Goal: Task Accomplishment & Management: Manage account settings

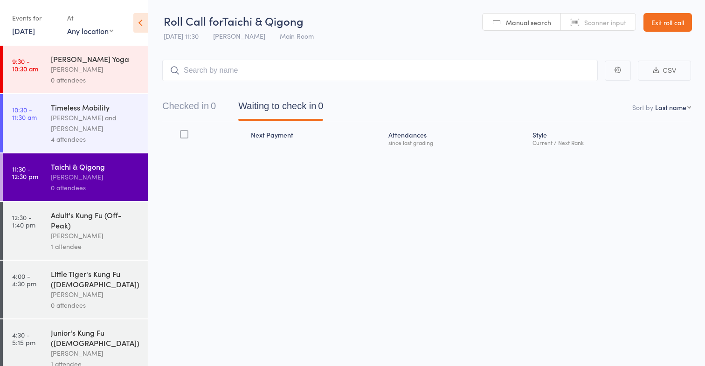
click at [222, 70] on input "search" at bounding box center [380, 70] width 436 height 21
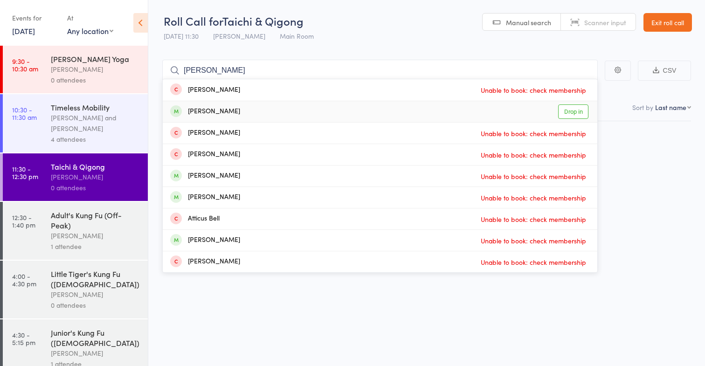
type input "[PERSON_NAME]"
click at [217, 105] on div "[PERSON_NAME] Drop in" at bounding box center [380, 111] width 435 height 21
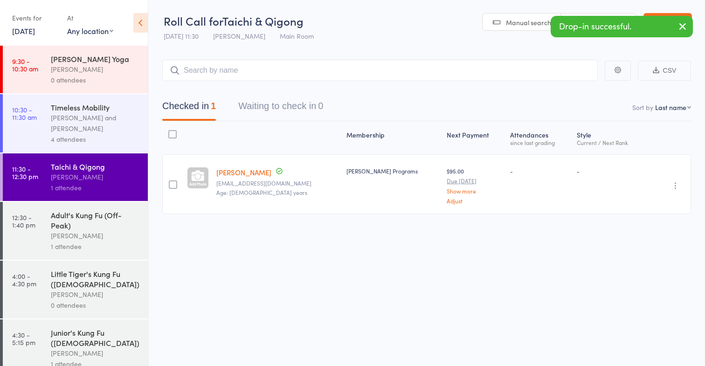
click at [105, 214] on div "Adult's Kung Fu (Off-Peak)" at bounding box center [95, 220] width 89 height 21
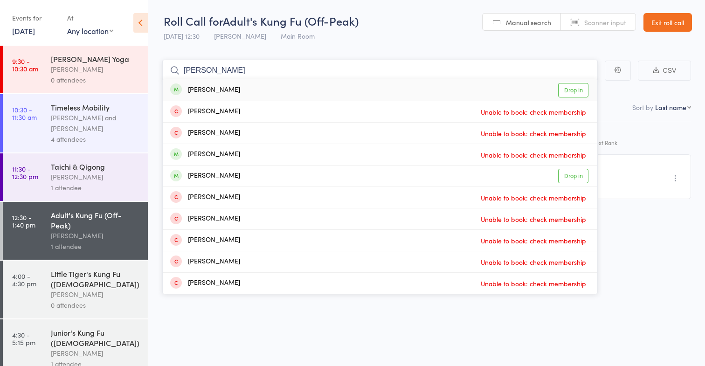
type input "linda"
click at [258, 93] on div "Linda Edgecumbe Drop in" at bounding box center [380, 89] width 435 height 21
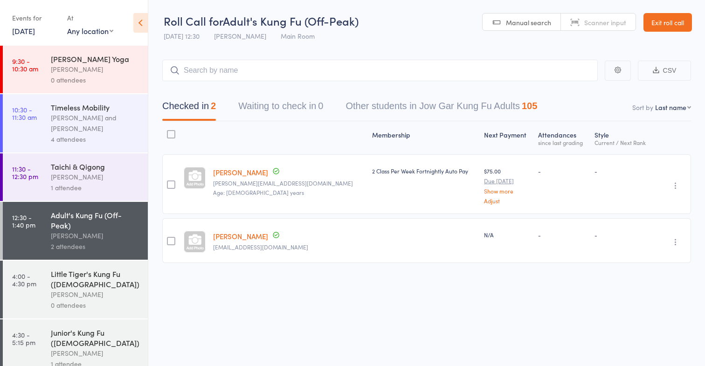
click at [108, 82] on div "0 attendees" at bounding box center [95, 80] width 89 height 11
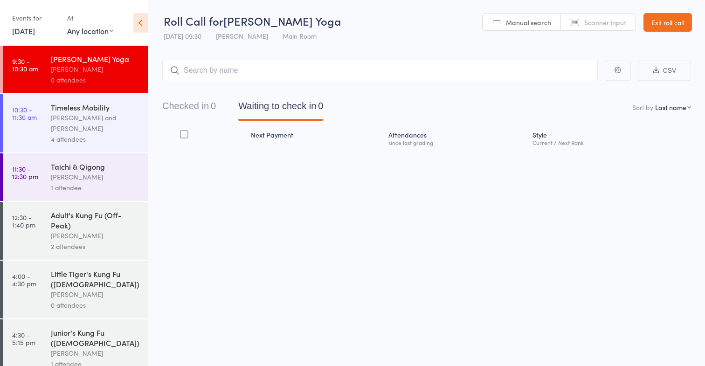
click at [646, 16] on link "Exit roll call" at bounding box center [668, 22] width 49 height 19
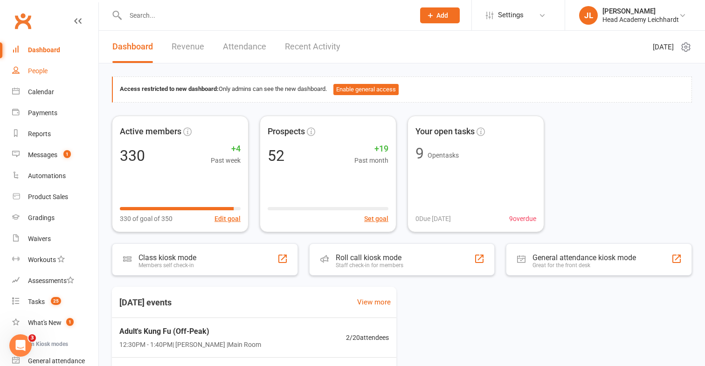
click at [58, 79] on link "People" at bounding box center [55, 71] width 86 height 21
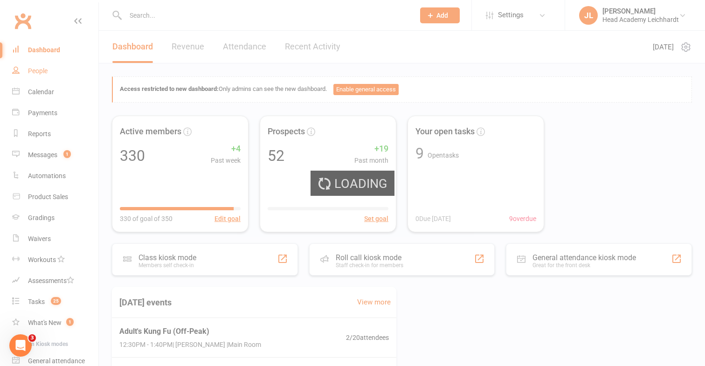
select select "50"
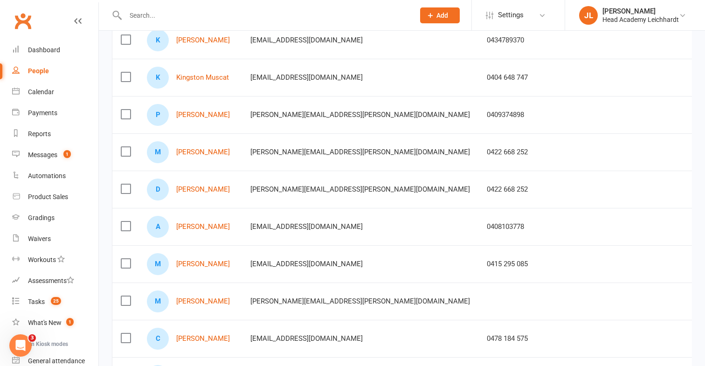
scroll to position [224, 0]
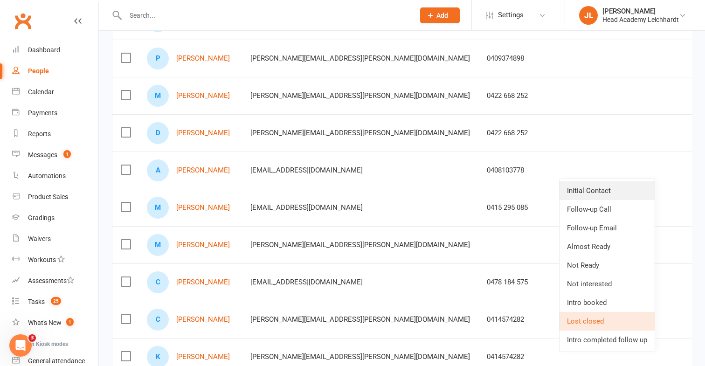
scroll to position [260, 0]
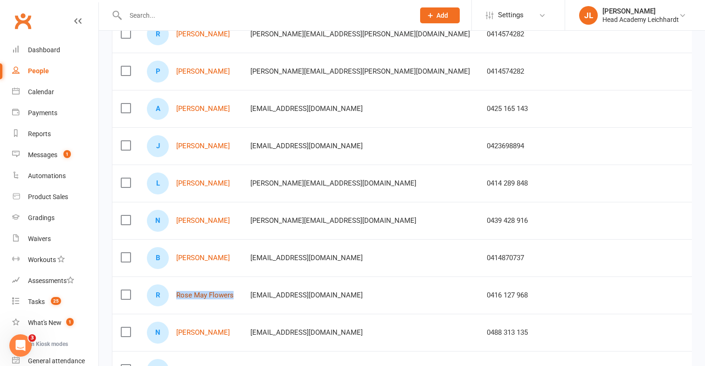
scroll to position [665, 0]
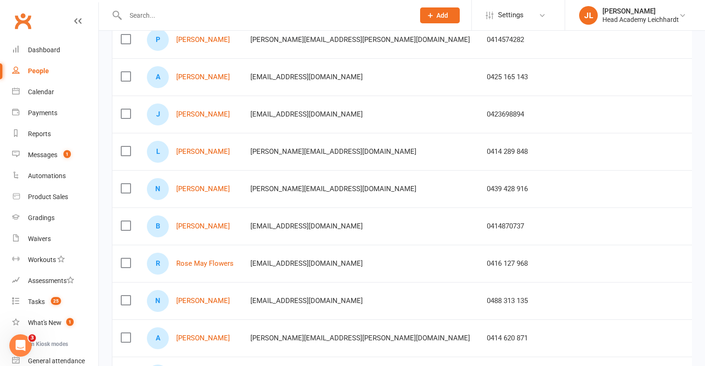
click at [238, 211] on td "B [PERSON_NAME]" at bounding box center [191, 226] width 104 height 37
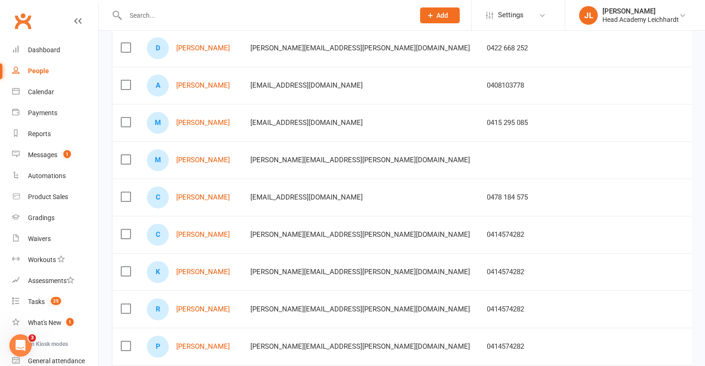
scroll to position [354, 0]
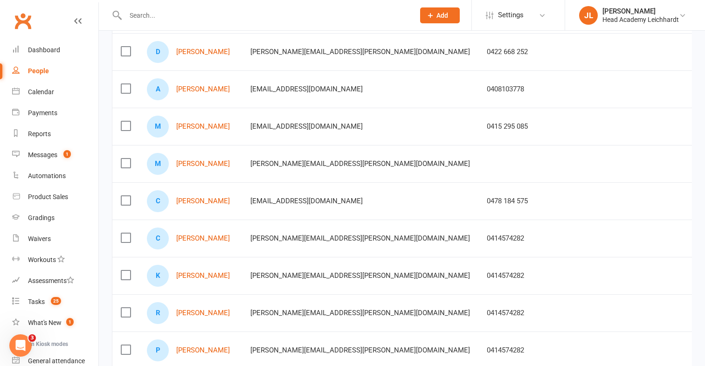
click at [301, 7] on div at bounding box center [260, 15] width 296 height 30
click at [293, 19] on input "text" at bounding box center [266, 15] width 286 height 13
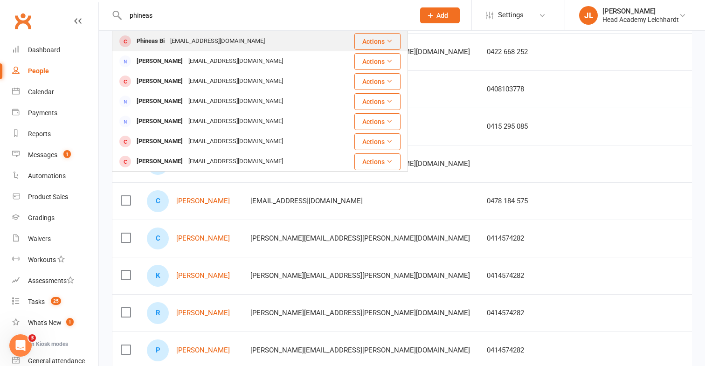
type input "phineas"
click at [276, 39] on div "Phineas Bi [EMAIL_ADDRESS][DOMAIN_NAME]" at bounding box center [226, 41] width 226 height 19
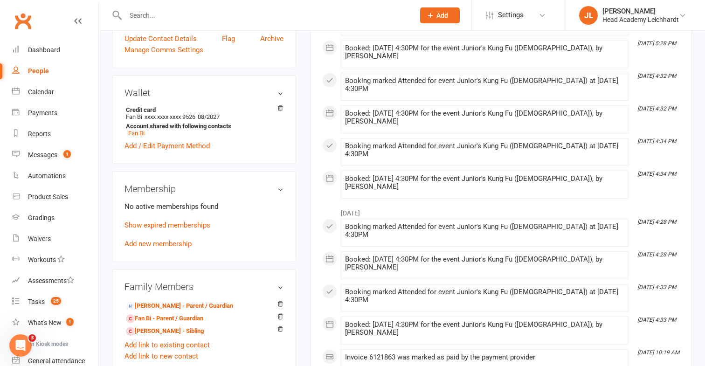
scroll to position [352, 0]
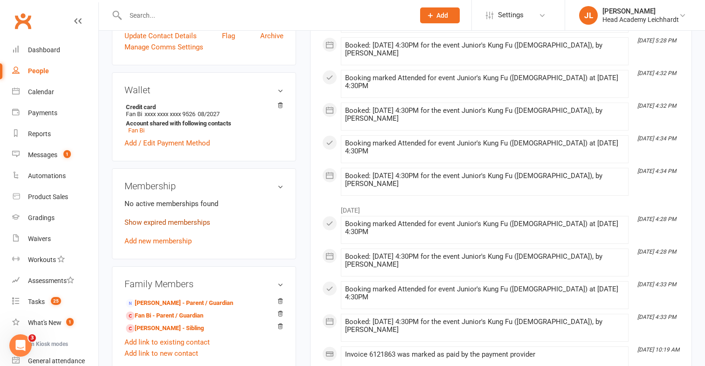
click at [201, 223] on link "Show expired memberships" at bounding box center [168, 222] width 86 height 8
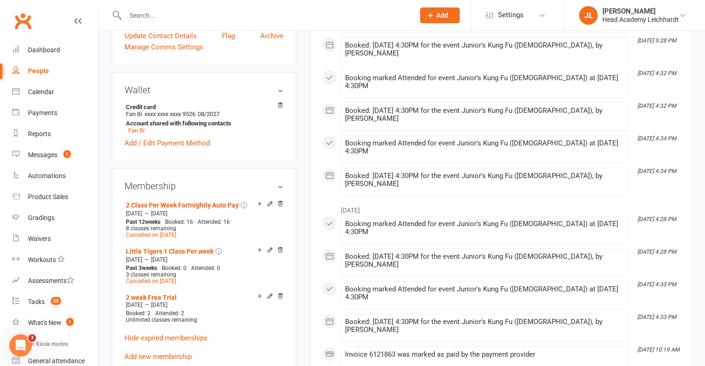
click at [320, 19] on input "text" at bounding box center [266, 15] width 286 height 13
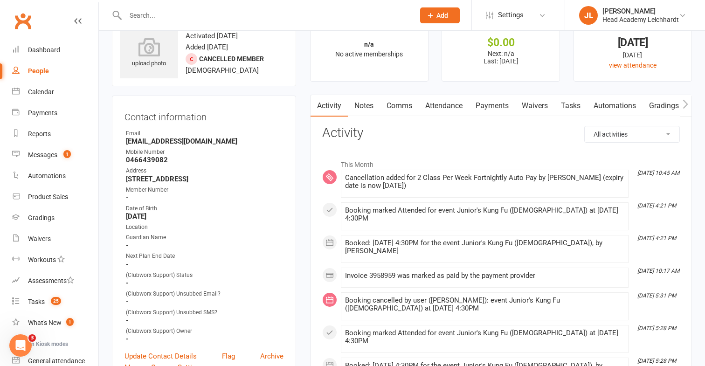
scroll to position [31, 0]
click at [595, 129] on select "All activities Bookings / Attendances Communications Notes Failed SMSes Grading…" at bounding box center [632, 135] width 95 height 16
select select "BookingLogEntry"
click at [585, 127] on select "All activities Bookings / Attendances Communications Notes Failed SMSes Grading…" at bounding box center [632, 135] width 95 height 16
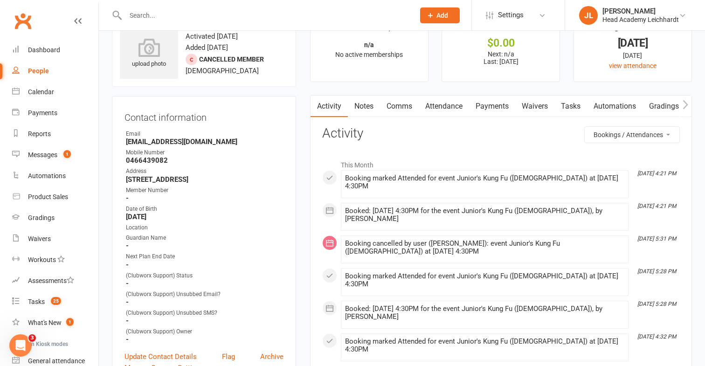
click at [432, 58] on ul "✓ Memberships n/a No active memberships $ Balance $0.00 Next: n/a Last: [DATE] …" at bounding box center [501, 48] width 382 height 70
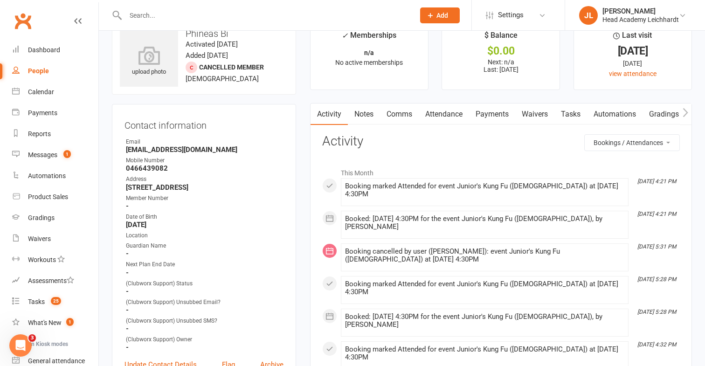
scroll to position [0, 0]
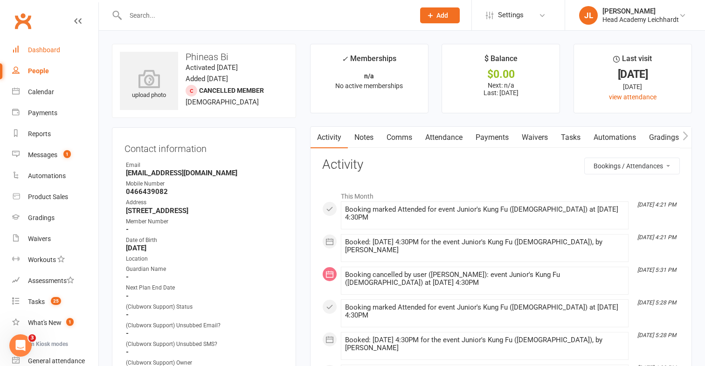
click at [64, 50] on link "Dashboard" at bounding box center [55, 50] width 86 height 21
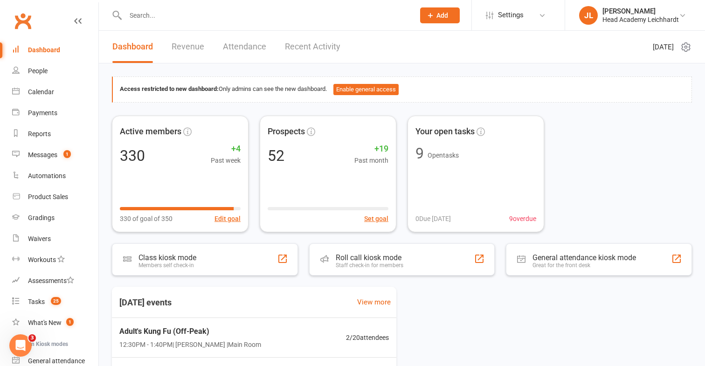
click at [303, 21] on input "text" at bounding box center [266, 15] width 286 height 13
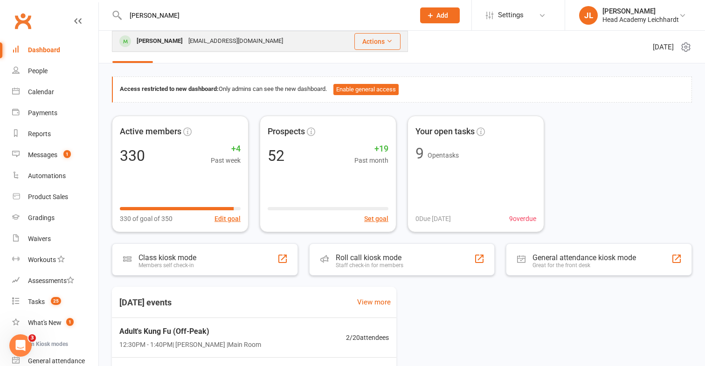
type input "[PERSON_NAME]"
click at [231, 45] on div "[EMAIL_ADDRESS][DOMAIN_NAME]" at bounding box center [236, 42] width 100 height 14
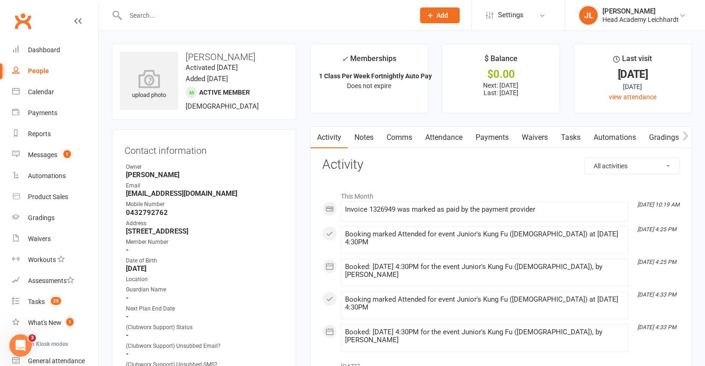
click at [174, 193] on strong "[EMAIL_ADDRESS][DOMAIN_NAME]" at bounding box center [205, 193] width 158 height 8
copy render-form-field "[EMAIL_ADDRESS][DOMAIN_NAME]"
click at [64, 54] on link "Dashboard" at bounding box center [55, 50] width 86 height 21
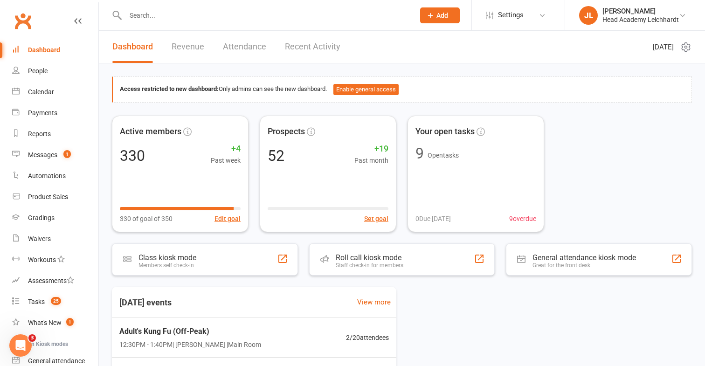
click at [380, 17] on input "text" at bounding box center [266, 15] width 286 height 13
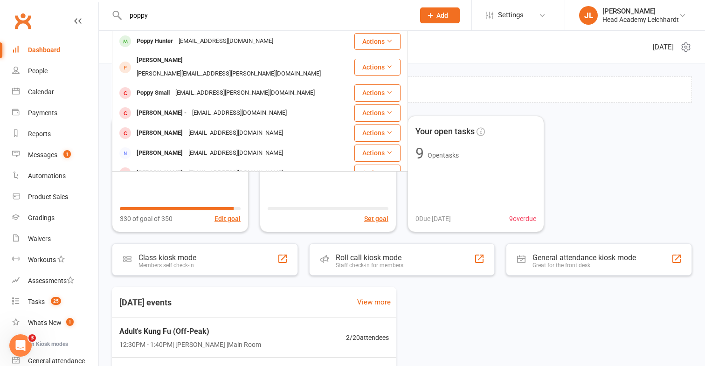
type input "poppy"
click at [80, 53] on link "Dashboard" at bounding box center [55, 50] width 86 height 21
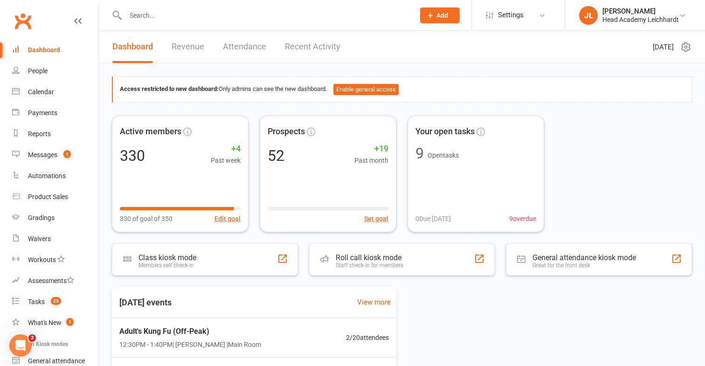
click at [199, 56] on link "Revenue" at bounding box center [188, 47] width 33 height 32
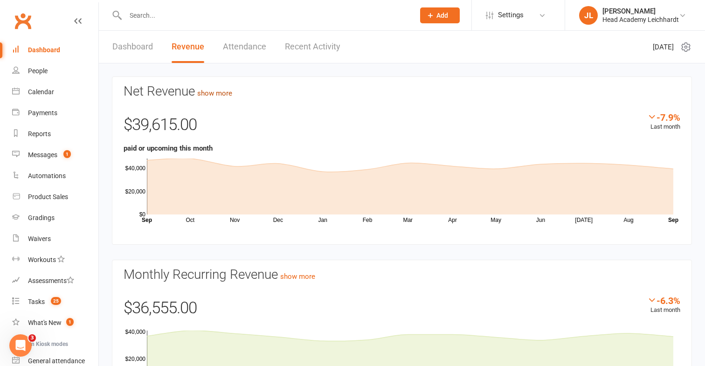
click at [219, 95] on link "show more" at bounding box center [214, 93] width 35 height 8
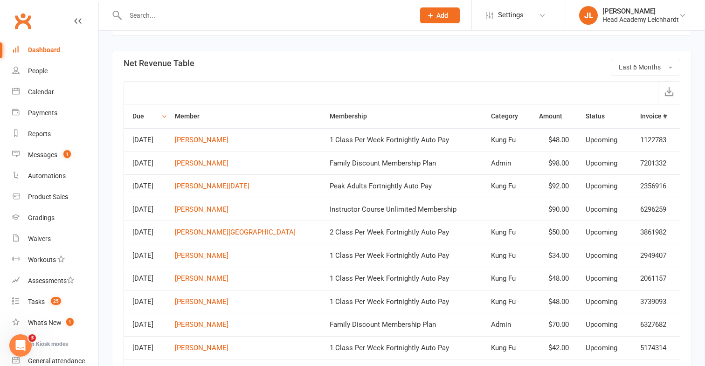
scroll to position [431, 0]
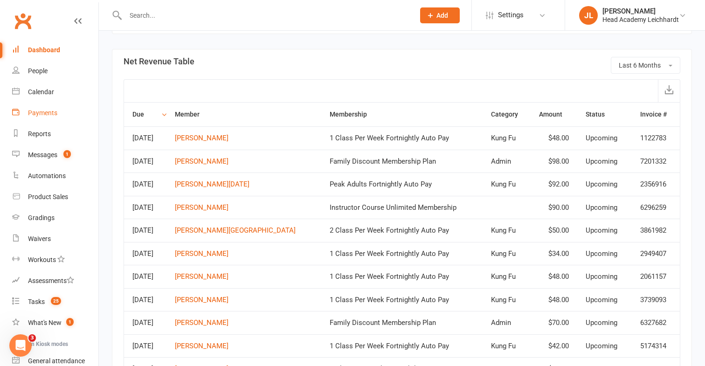
click at [46, 110] on div "Payments" at bounding box center [42, 112] width 29 height 7
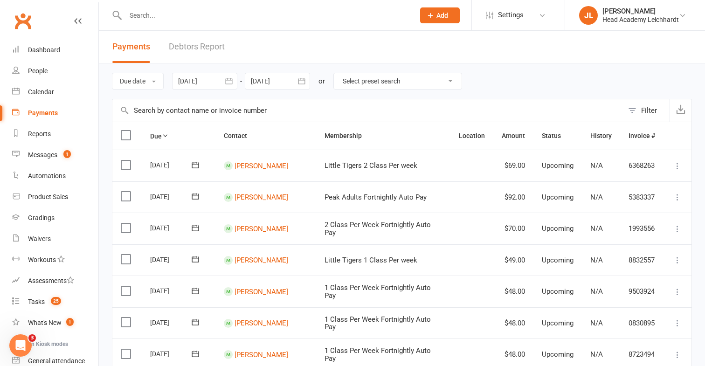
click at [204, 51] on link "Debtors Report" at bounding box center [197, 47] width 56 height 32
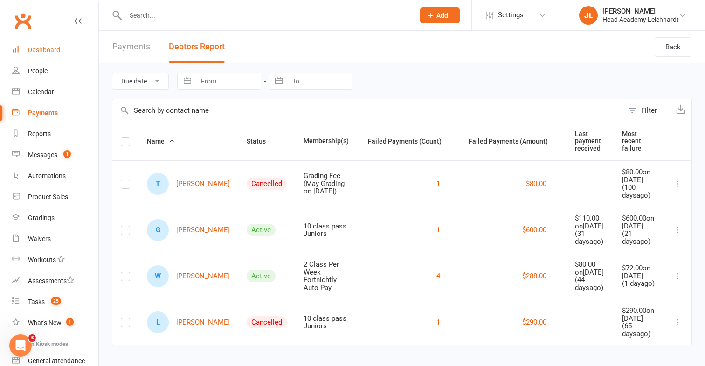
click at [54, 50] on div "Dashboard" at bounding box center [44, 49] width 32 height 7
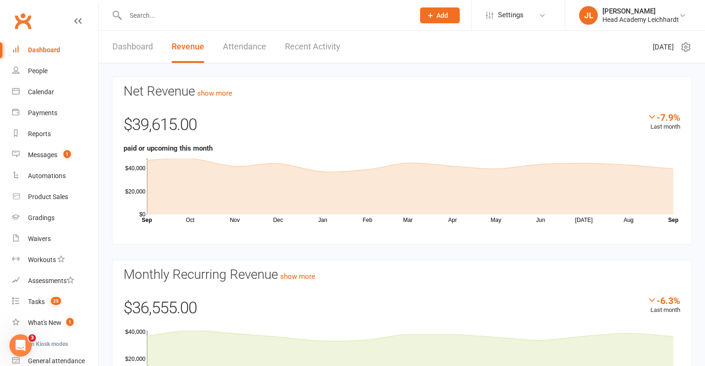
click at [135, 35] on link "Dashboard" at bounding box center [132, 47] width 41 height 32
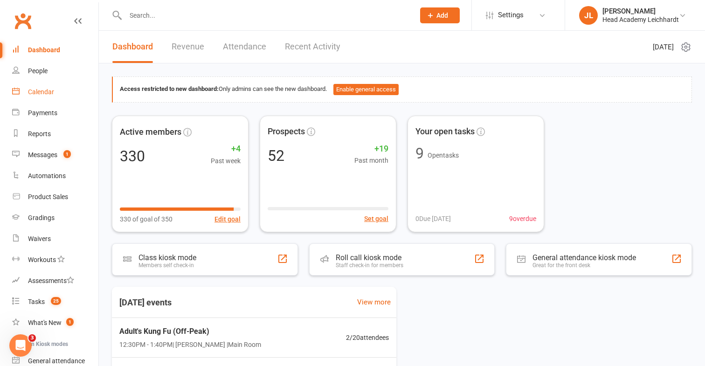
click at [75, 101] on link "Calendar" at bounding box center [55, 92] width 86 height 21
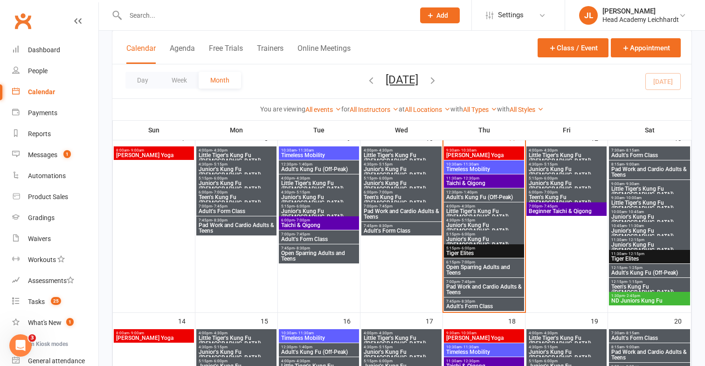
scroll to position [248, 0]
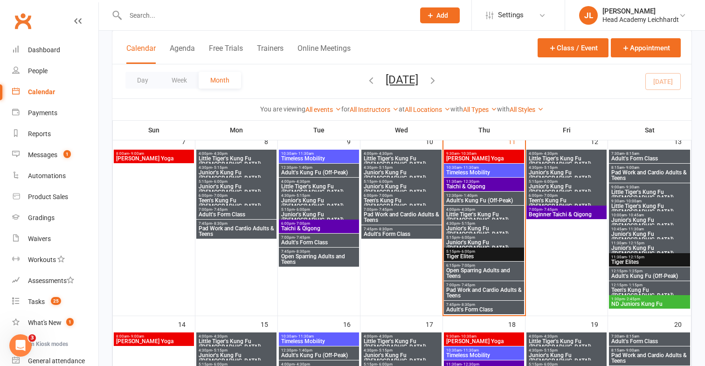
click at [472, 229] on span "Junior's Kung Fu ([DEMOGRAPHIC_DATA])" at bounding box center [484, 231] width 77 height 11
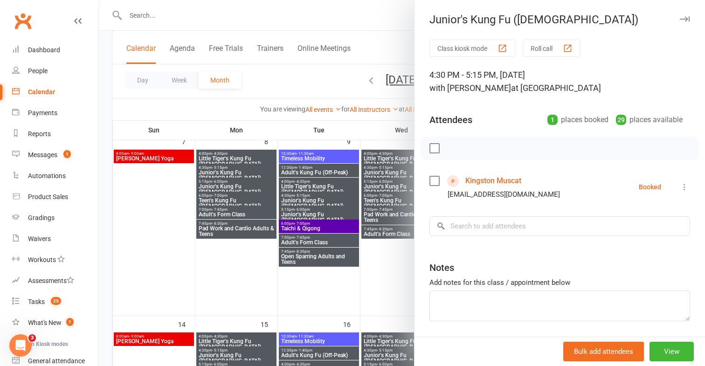
click at [688, 188] on icon at bounding box center [684, 186] width 9 height 9
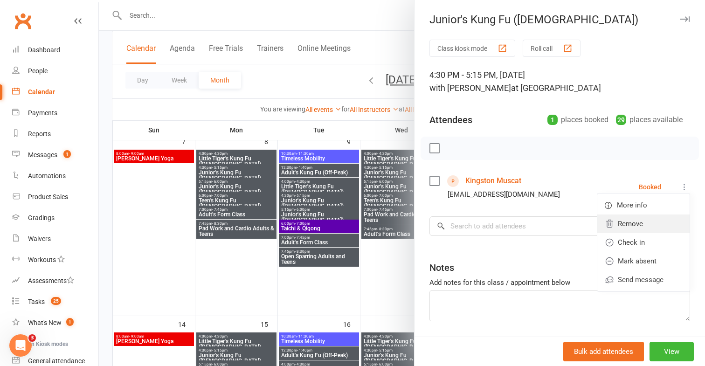
click at [647, 229] on link "Remove" at bounding box center [644, 224] width 92 height 19
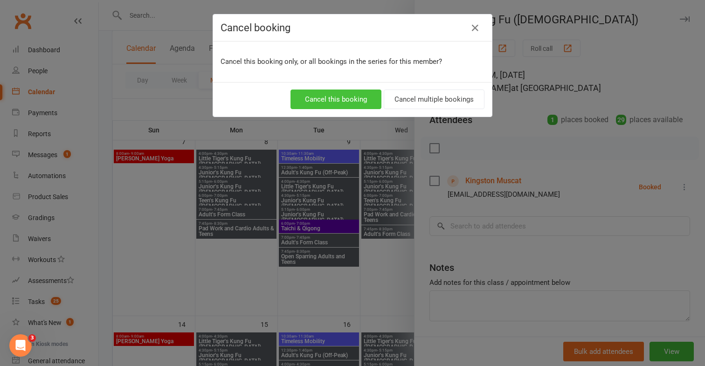
click at [362, 100] on button "Cancel this booking" at bounding box center [336, 100] width 91 height 20
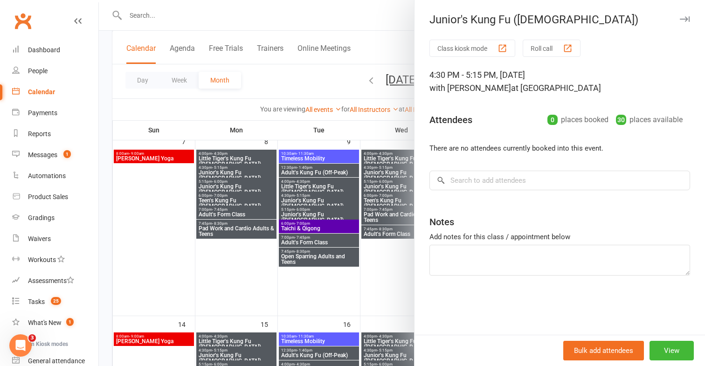
click at [293, 11] on div at bounding box center [402, 183] width 607 height 366
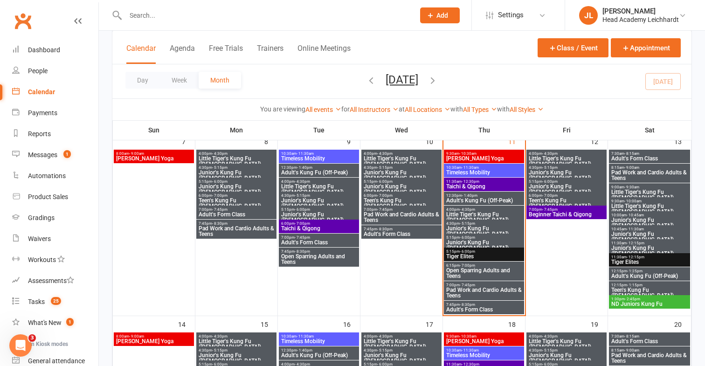
click at [293, 10] on input "text" at bounding box center [266, 15] width 286 height 13
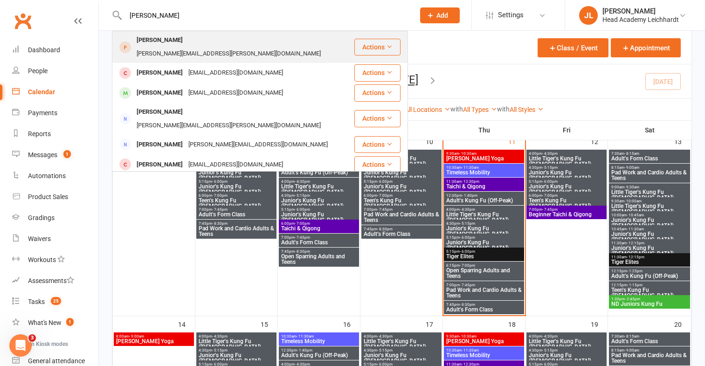
type input "[PERSON_NAME]"
click at [195, 47] on div "[PERSON_NAME][EMAIL_ADDRESS][PERSON_NAME][DOMAIN_NAME]" at bounding box center [229, 54] width 190 height 14
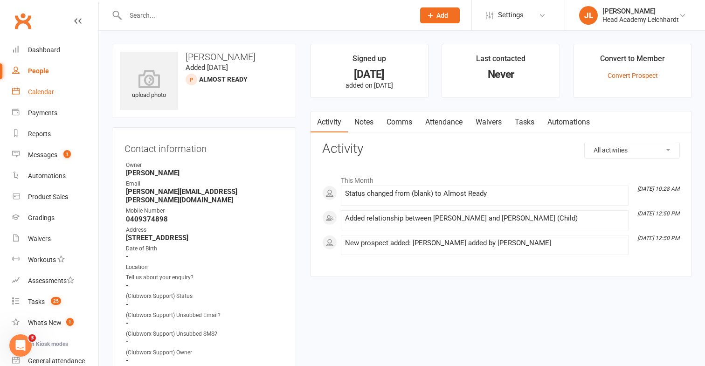
click at [73, 97] on link "Calendar" at bounding box center [55, 92] width 86 height 21
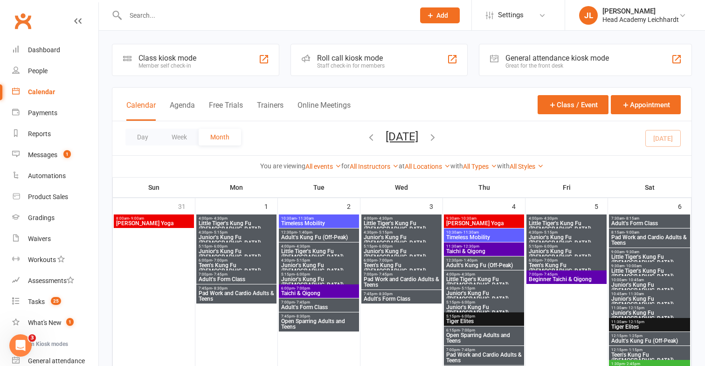
click at [217, 253] on span "Junior's Kung Fu ([DEMOGRAPHIC_DATA])" at bounding box center [236, 254] width 77 height 11
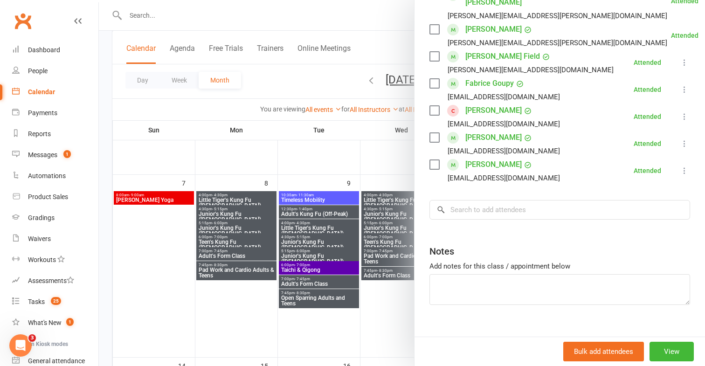
scroll to position [255, 0]
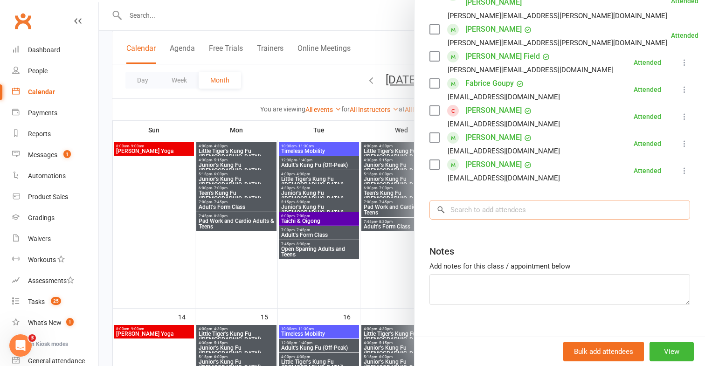
click at [537, 201] on input "search" at bounding box center [560, 210] width 261 height 20
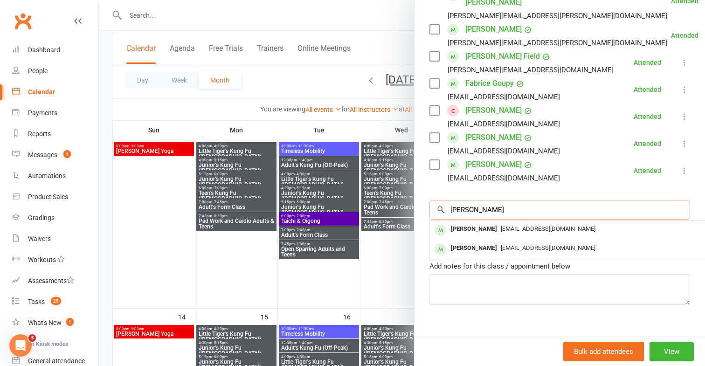
type input "[PERSON_NAME]"
click at [520, 225] on span "[EMAIL_ADDRESS][DOMAIN_NAME]" at bounding box center [548, 228] width 95 height 7
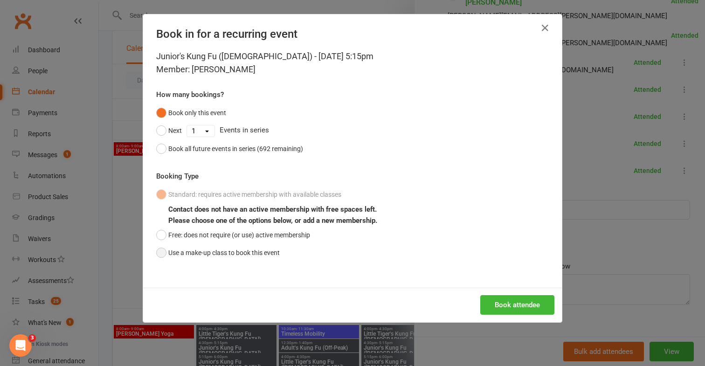
click at [264, 259] on button "Use a make-up class to book this event" at bounding box center [218, 253] width 124 height 18
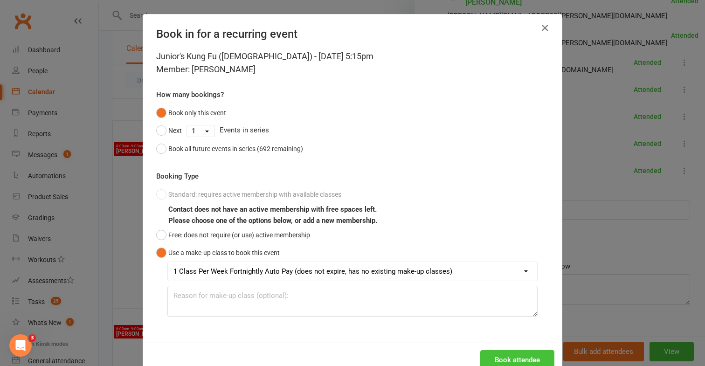
click at [506, 361] on button "Book attendee" at bounding box center [518, 360] width 74 height 20
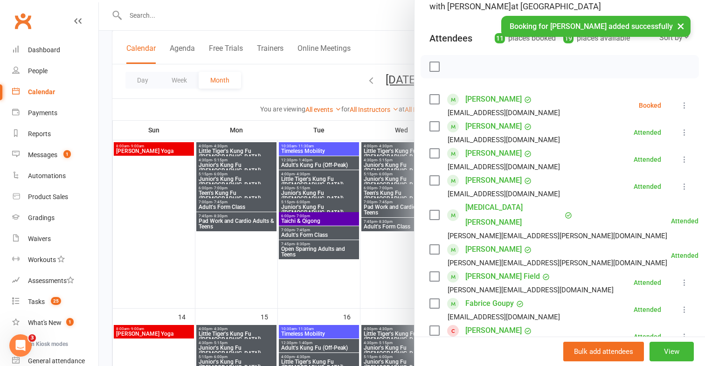
scroll to position [76, 0]
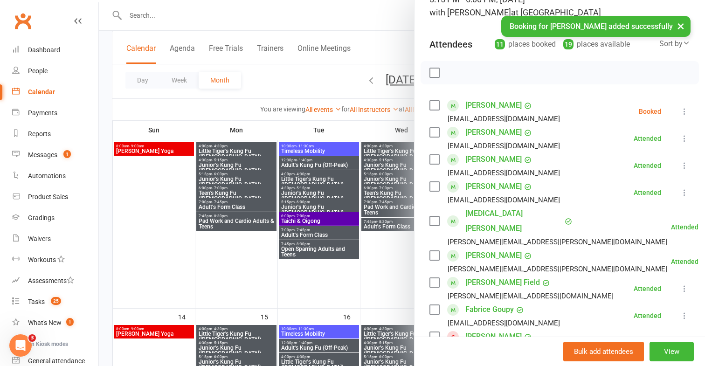
click at [684, 111] on icon at bounding box center [684, 111] width 9 height 9
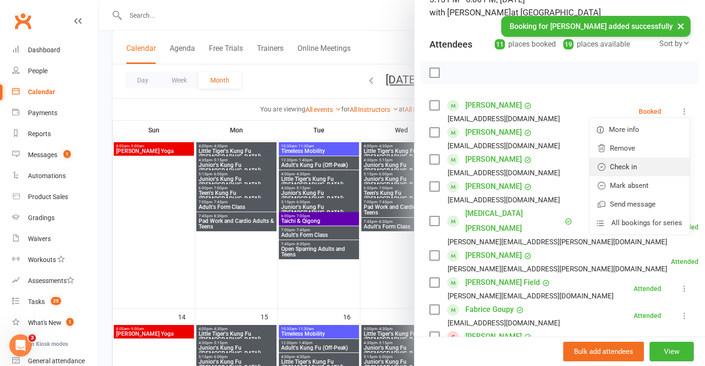
click at [638, 160] on link "Check in" at bounding box center [640, 167] width 100 height 19
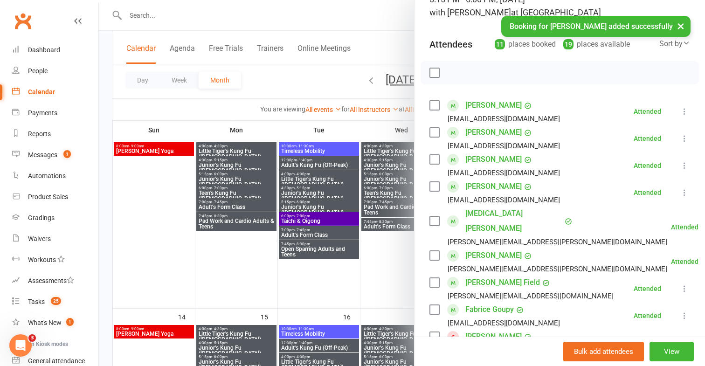
click at [291, 281] on div at bounding box center [402, 183] width 607 height 366
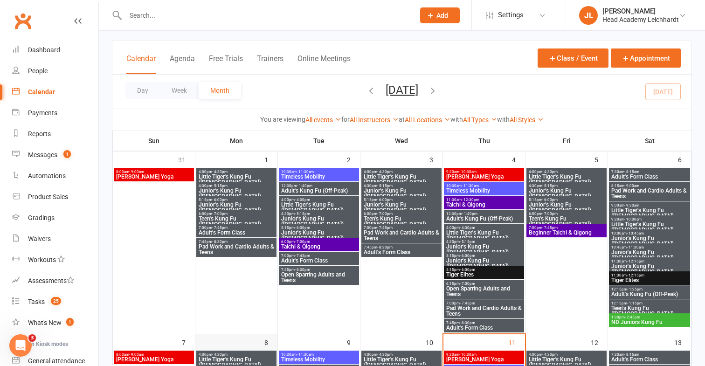
scroll to position [35, 0]
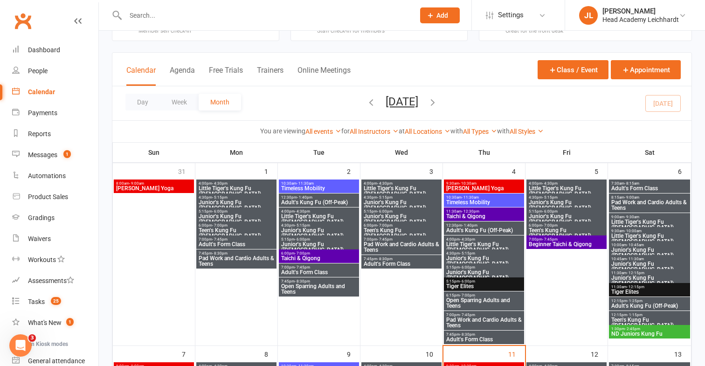
click at [312, 255] on span "6:00pm - 7:00pm" at bounding box center [319, 253] width 77 height 4
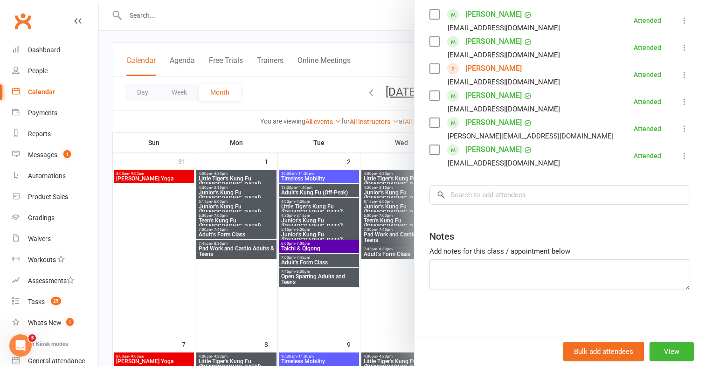
scroll to position [47, 0]
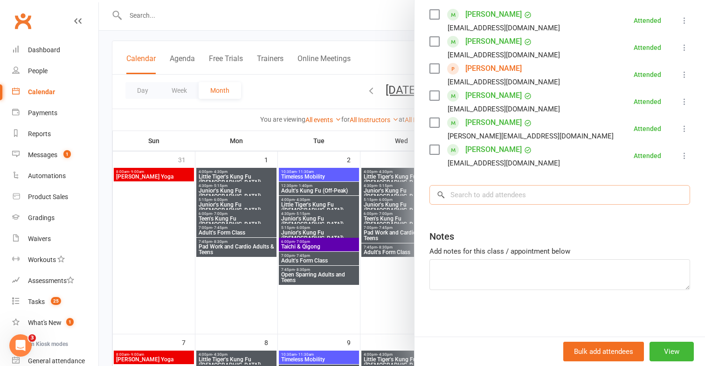
click at [533, 188] on input "search" at bounding box center [560, 195] width 261 height 20
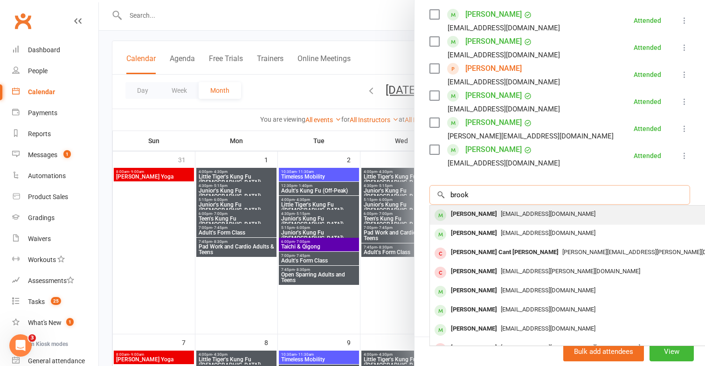
type input "brook"
click at [465, 216] on div "[PERSON_NAME]" at bounding box center [474, 215] width 54 height 14
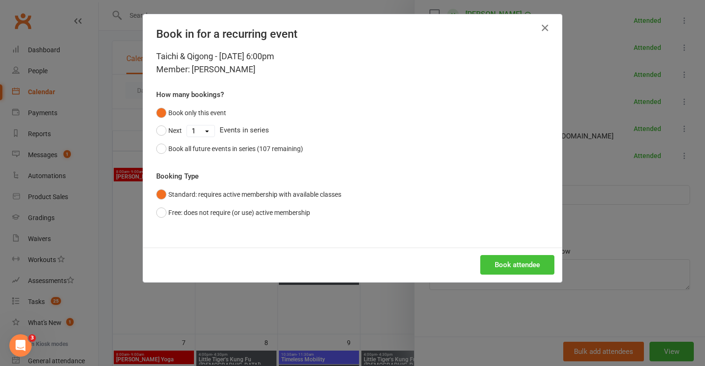
click at [523, 261] on button "Book attendee" at bounding box center [518, 265] width 74 height 20
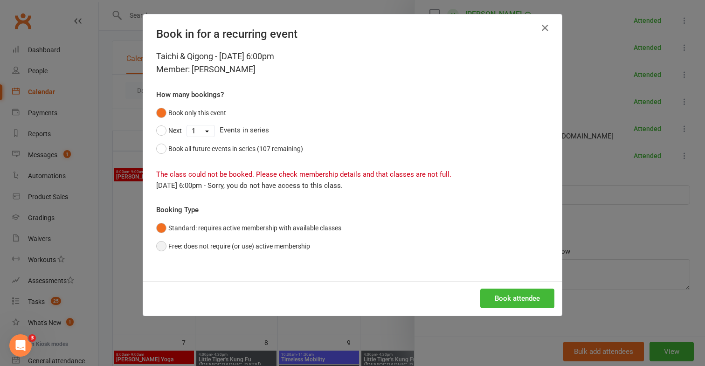
click at [293, 244] on button "Free: does not require (or use) active membership" at bounding box center [233, 246] width 154 height 18
click at [512, 300] on button "Book attendee" at bounding box center [518, 299] width 74 height 20
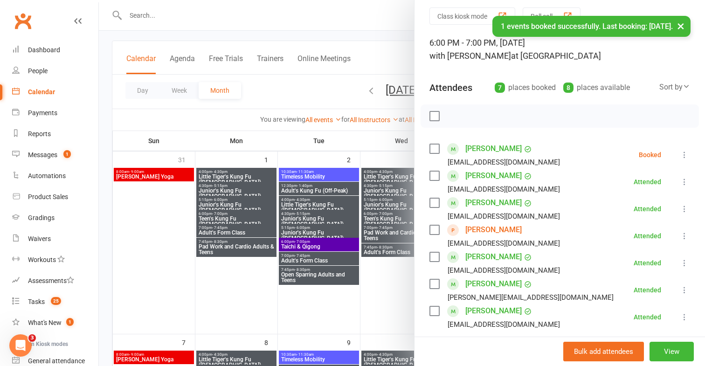
scroll to position [28, 0]
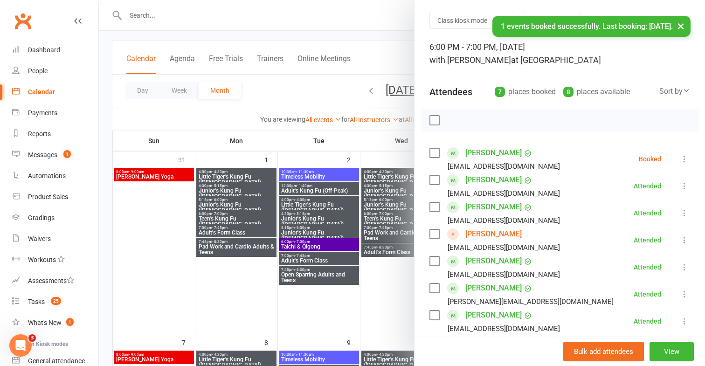
click at [679, 162] on button at bounding box center [684, 158] width 11 height 11
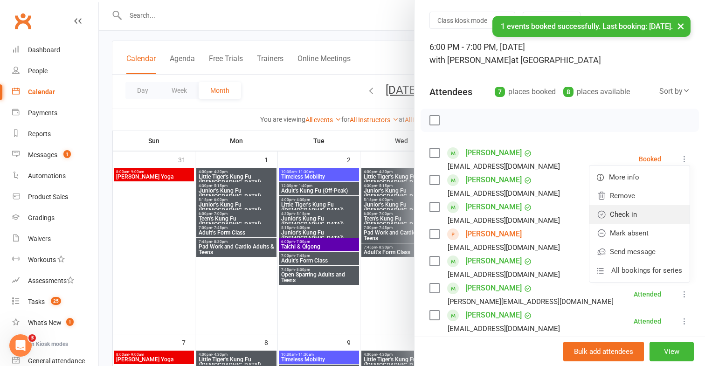
click at [636, 212] on link "Check in" at bounding box center [640, 214] width 100 height 19
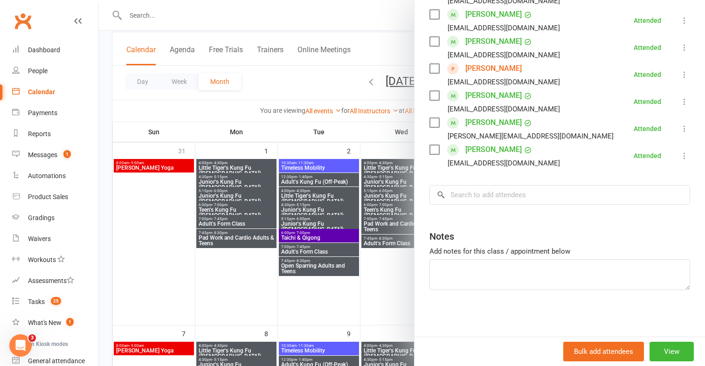
scroll to position [58, 0]
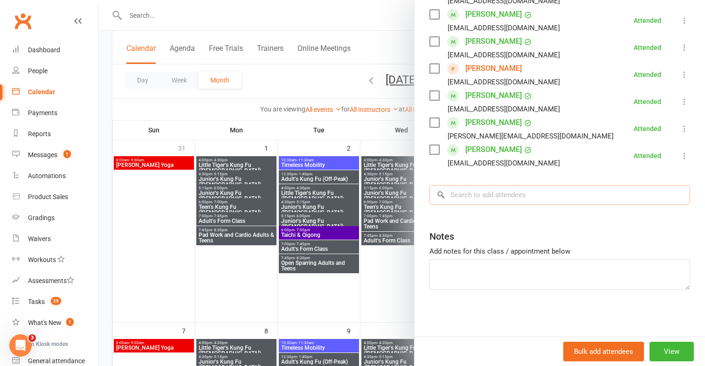
click at [558, 203] on input "search" at bounding box center [560, 195] width 261 height 20
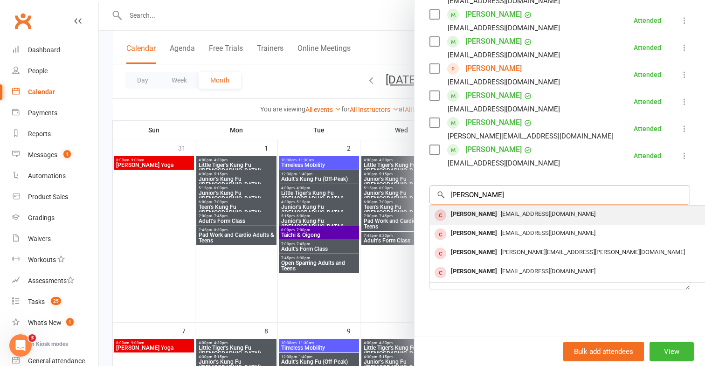
type input "[PERSON_NAME]"
click at [529, 212] on span "[EMAIL_ADDRESS][DOMAIN_NAME]" at bounding box center [548, 213] width 95 height 7
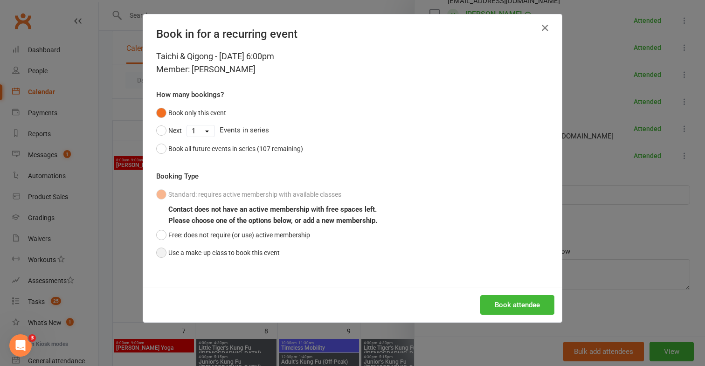
click at [270, 249] on button "Use a make-up class to book this event" at bounding box center [218, 253] width 124 height 18
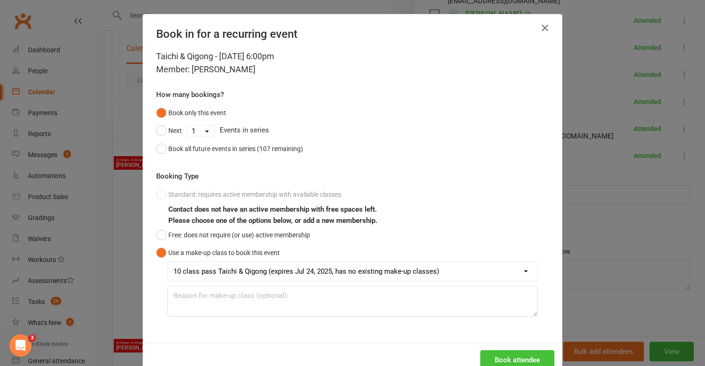
click at [519, 354] on button "Book attendee" at bounding box center [518, 360] width 74 height 20
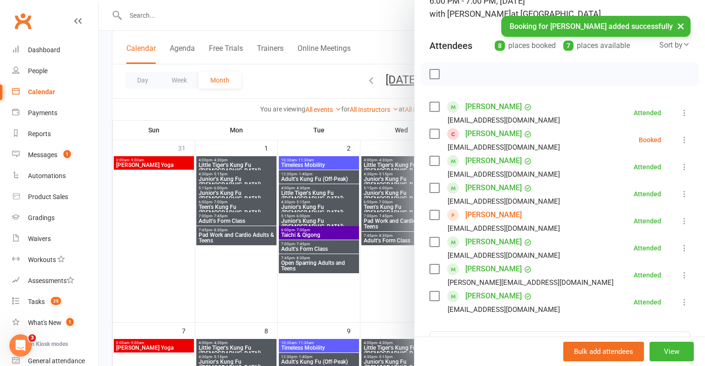
scroll to position [63, 0]
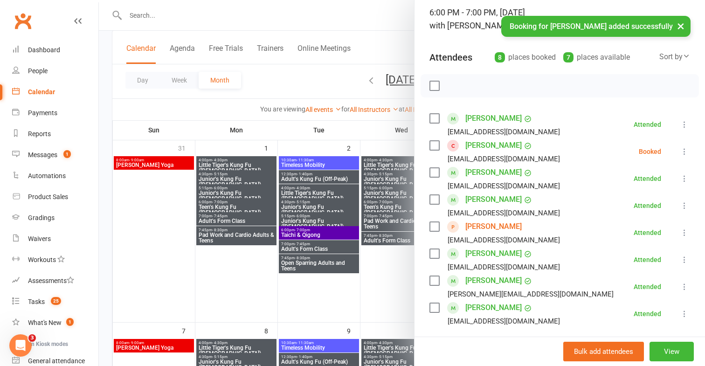
click at [682, 148] on icon at bounding box center [684, 151] width 9 height 9
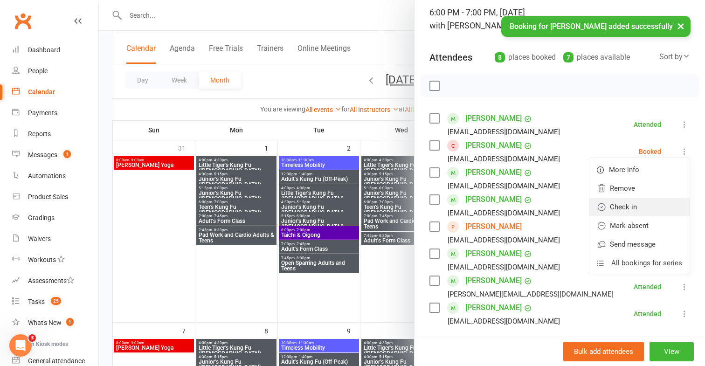
click at [634, 205] on link "Check in" at bounding box center [640, 207] width 100 height 19
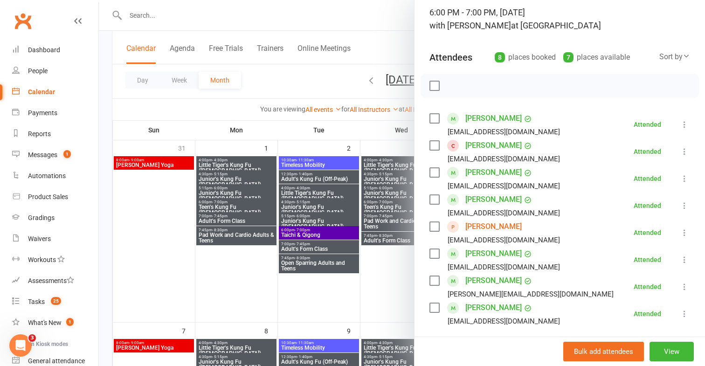
click at [325, 173] on div at bounding box center [402, 183] width 607 height 366
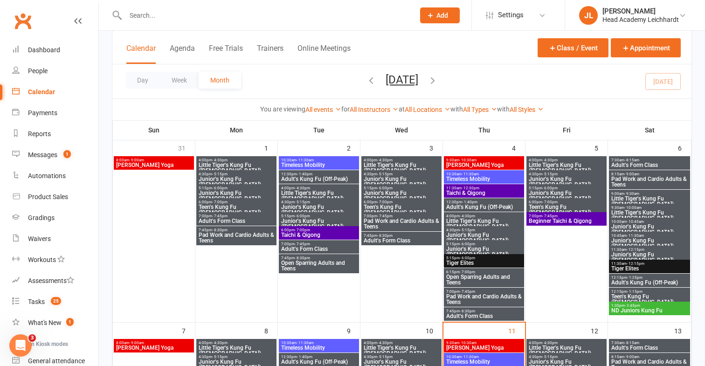
click at [376, 162] on span "Little Tiger's Kung Fu ([DEMOGRAPHIC_DATA])" at bounding box center [401, 167] width 77 height 11
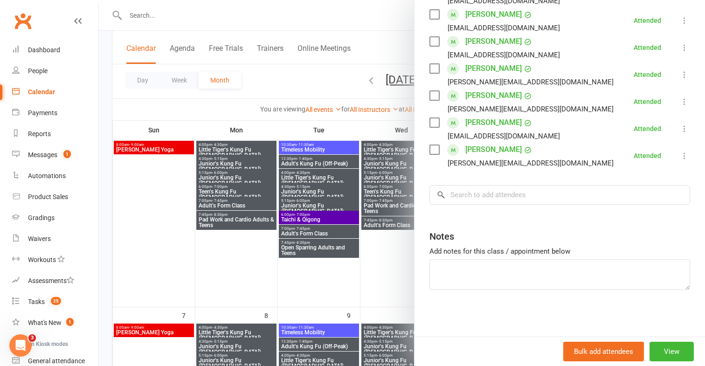
scroll to position [82, 0]
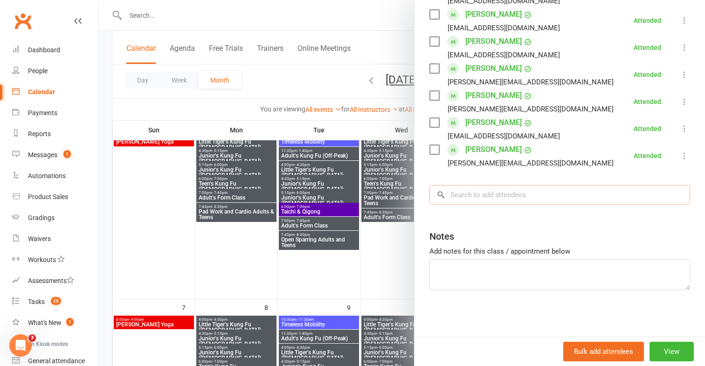
click at [486, 200] on input "search" at bounding box center [560, 195] width 261 height 20
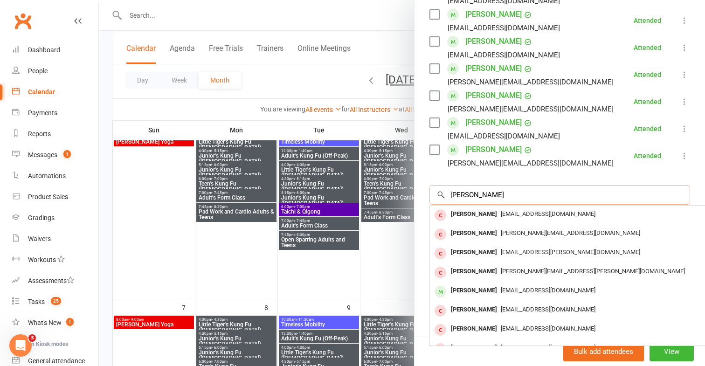
type input "[PERSON_NAME]"
click at [482, 222] on div "[PERSON_NAME] [EMAIL_ADDRESS][DOMAIN_NAME]" at bounding box center [569, 215] width 279 height 19
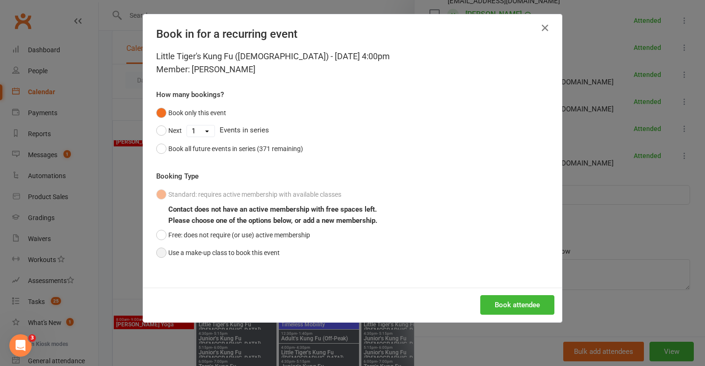
click at [254, 257] on button "Use a make-up class to book this event" at bounding box center [218, 253] width 124 height 18
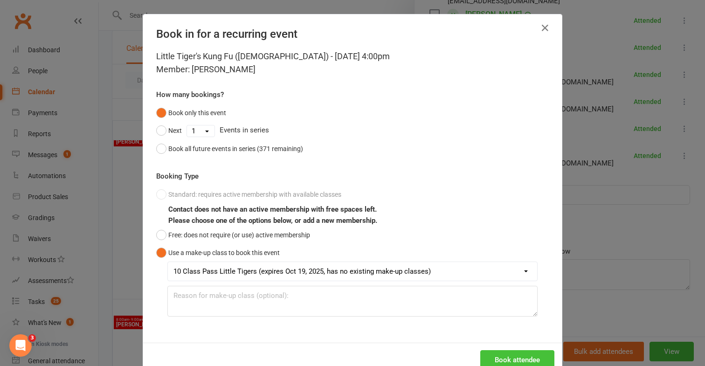
click at [508, 363] on button "Book attendee" at bounding box center [518, 360] width 74 height 20
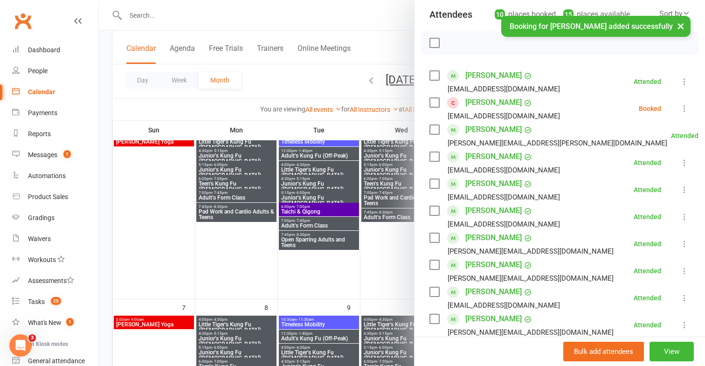
scroll to position [86, 0]
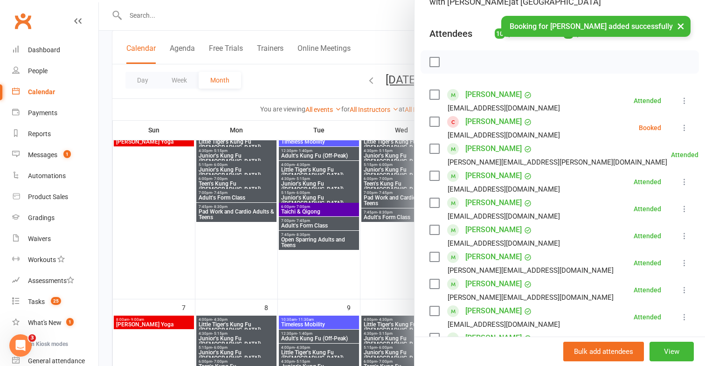
click at [679, 126] on button at bounding box center [684, 127] width 11 height 11
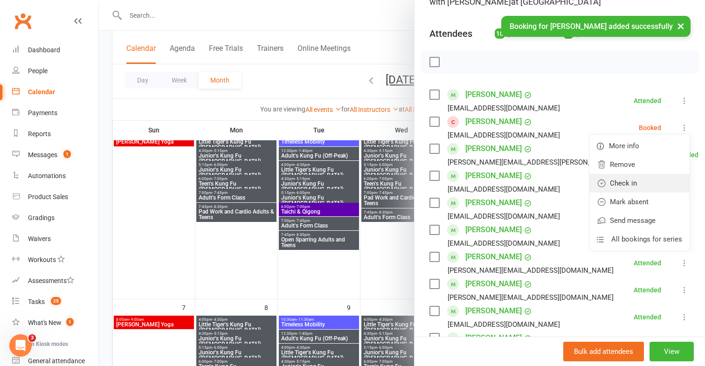
click at [638, 190] on link "Check in" at bounding box center [640, 183] width 100 height 19
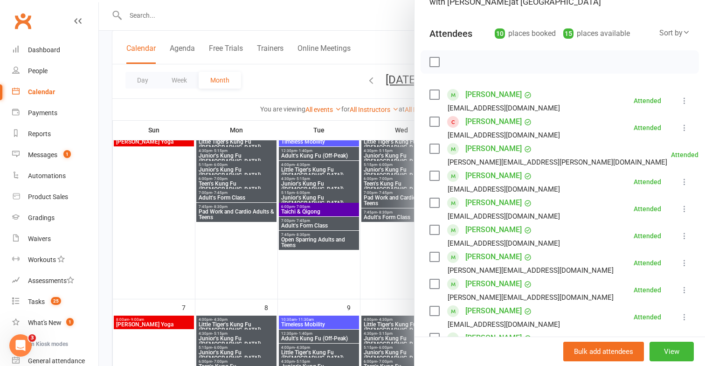
click at [301, 91] on div at bounding box center [402, 183] width 607 height 366
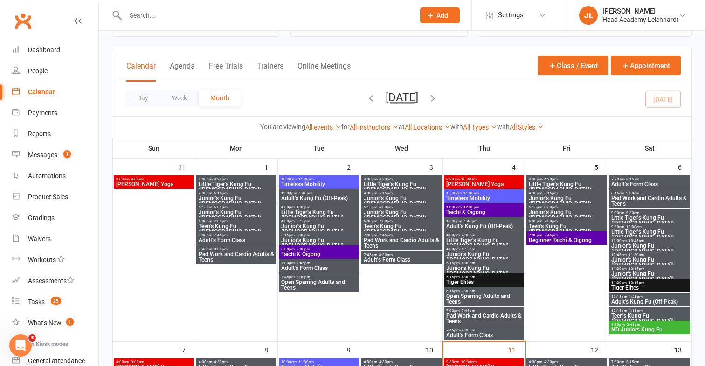
scroll to position [32, 0]
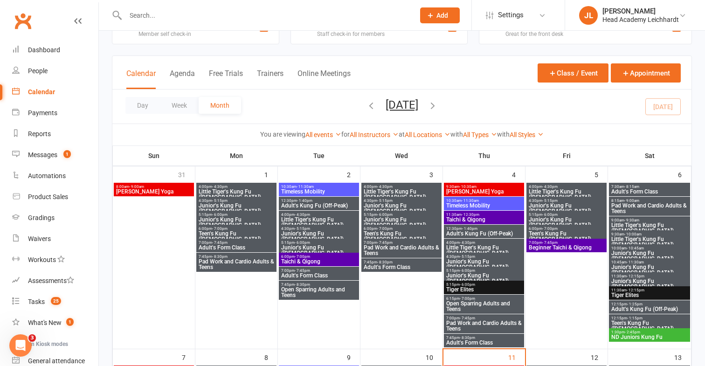
click at [391, 234] on span "Teen's Kung Fu ([DEMOGRAPHIC_DATA])" at bounding box center [401, 236] width 77 height 11
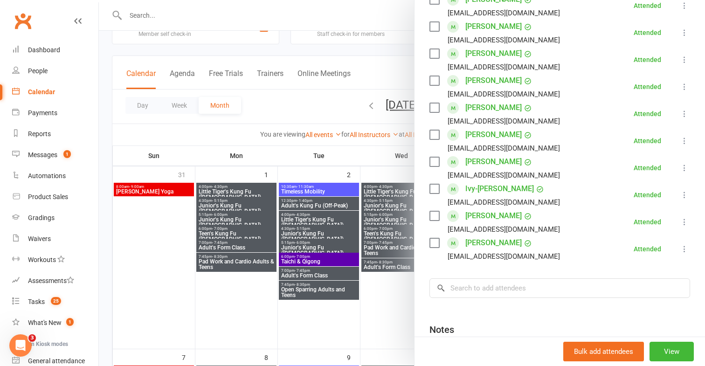
scroll to position [334, 0]
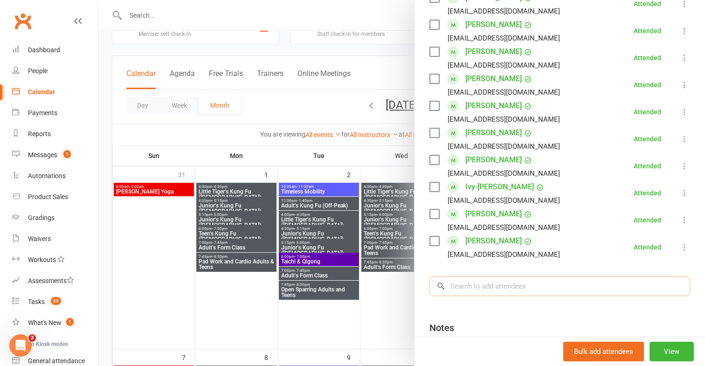
click at [520, 277] on input "search" at bounding box center [560, 287] width 261 height 20
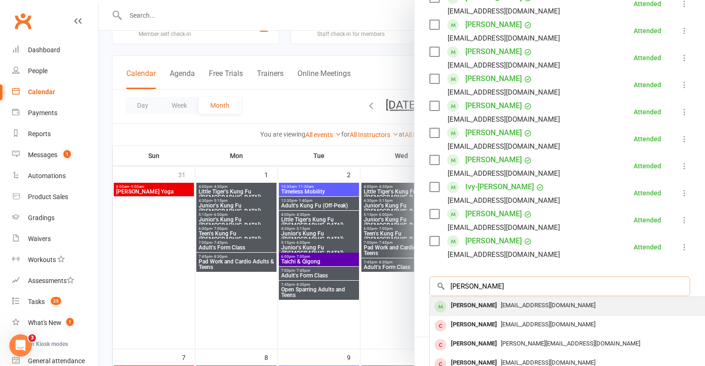
type input "[PERSON_NAME]"
click at [502, 302] on span "[EMAIL_ADDRESS][DOMAIN_NAME]" at bounding box center [548, 305] width 95 height 7
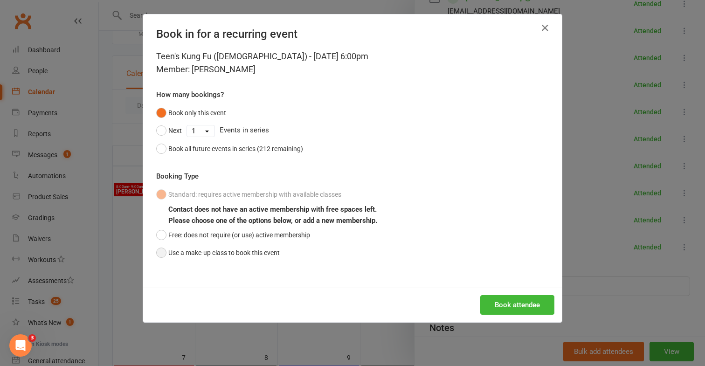
click at [267, 255] on button "Use a make-up class to book this event" at bounding box center [218, 253] width 124 height 18
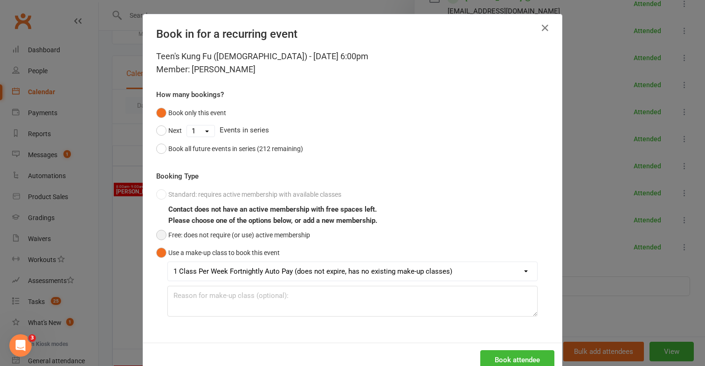
click at [310, 237] on button "Free: does not require (or use) active membership" at bounding box center [233, 235] width 154 height 18
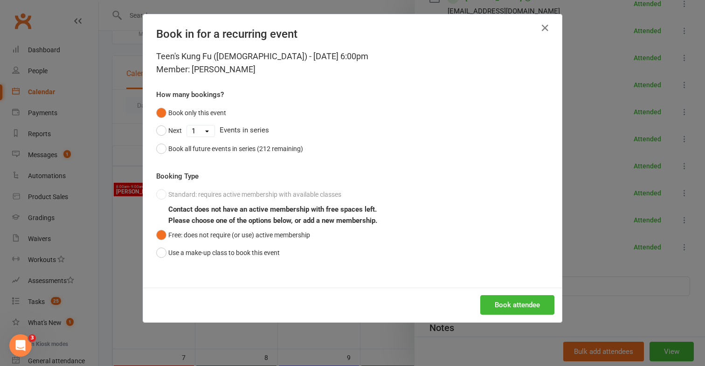
click at [479, 304] on div "Book attendee" at bounding box center [352, 305] width 419 height 35
click at [488, 304] on button "Book attendee" at bounding box center [518, 305] width 74 height 20
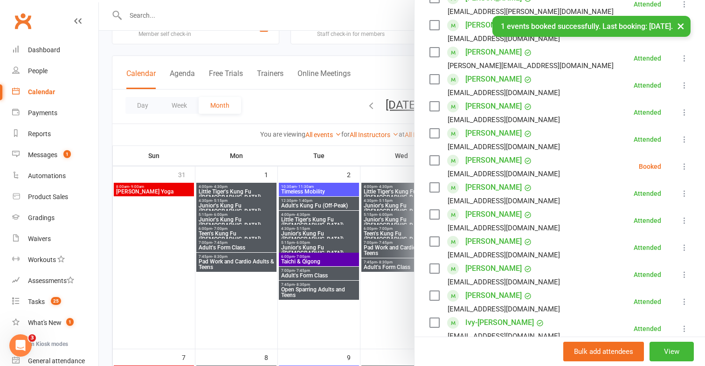
scroll to position [212, 0]
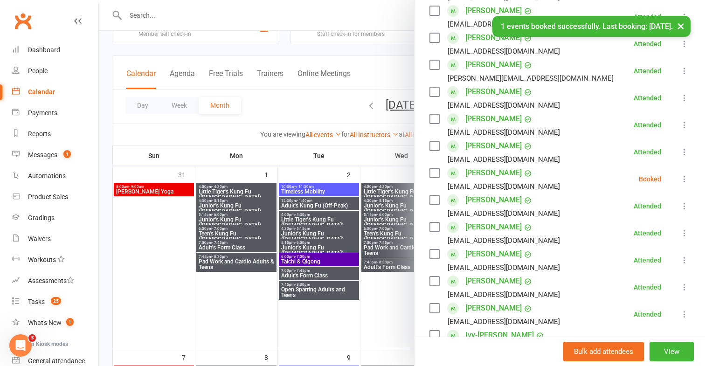
click at [691, 162] on div "Class kiosk mode Roll call 6:00 PM - 7:00 PM, [DATE] with [PERSON_NAME] at [GEO…" at bounding box center [560, 201] width 291 height 749
click at [687, 174] on icon at bounding box center [684, 178] width 9 height 9
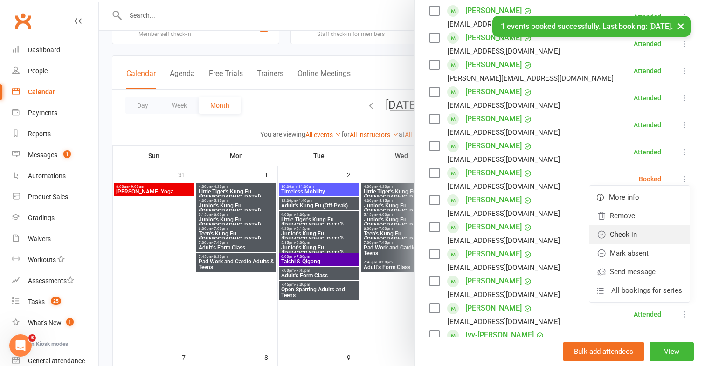
click at [645, 225] on link "Check in" at bounding box center [640, 234] width 100 height 19
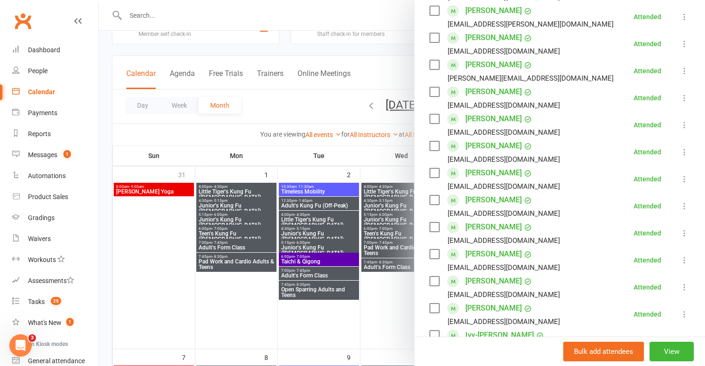
click at [374, 269] on div at bounding box center [402, 183] width 607 height 366
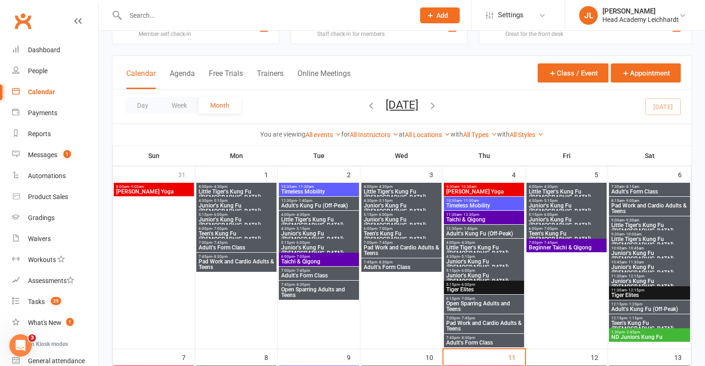
click at [554, 193] on span "Little Tiger's Kung Fu ([DEMOGRAPHIC_DATA])" at bounding box center [567, 194] width 77 height 11
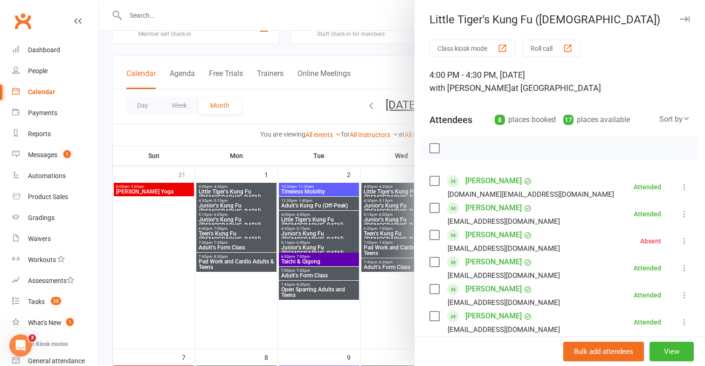
click at [394, 174] on div at bounding box center [402, 183] width 607 height 366
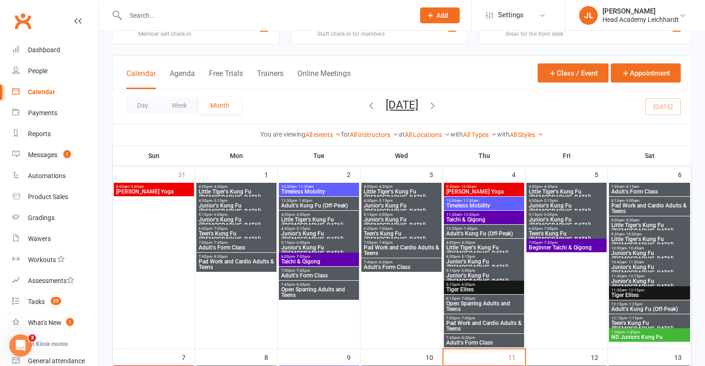
click at [543, 202] on span "- 5:15pm" at bounding box center [550, 201] width 15 height 4
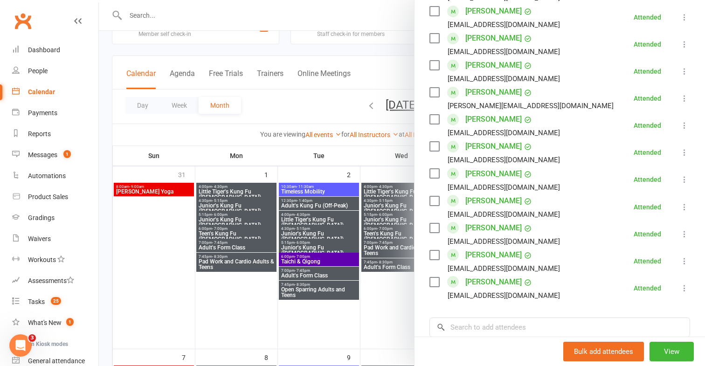
scroll to position [546, 0]
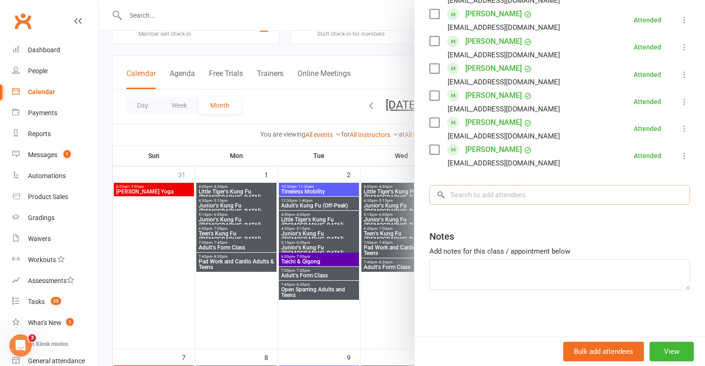
click at [556, 199] on input "search" at bounding box center [560, 195] width 261 height 20
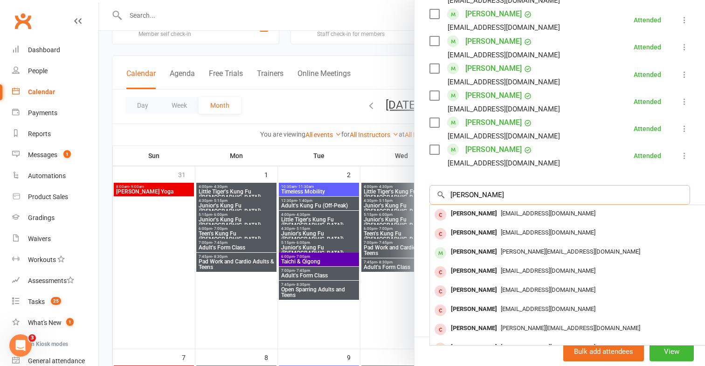
type input "[PERSON_NAME]"
click at [540, 215] on span "[EMAIL_ADDRESS][DOMAIN_NAME]" at bounding box center [548, 213] width 95 height 7
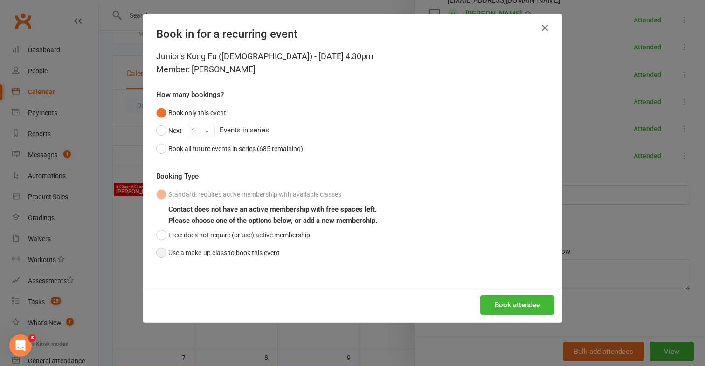
click at [275, 250] on button "Use a make-up class to book this event" at bounding box center [218, 253] width 124 height 18
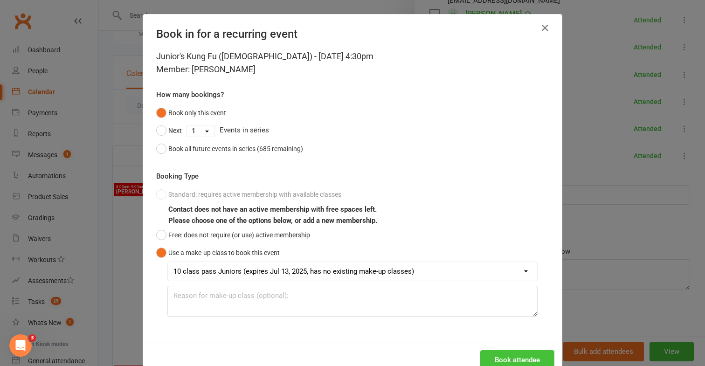
click at [490, 352] on button "Book attendee" at bounding box center [518, 360] width 74 height 20
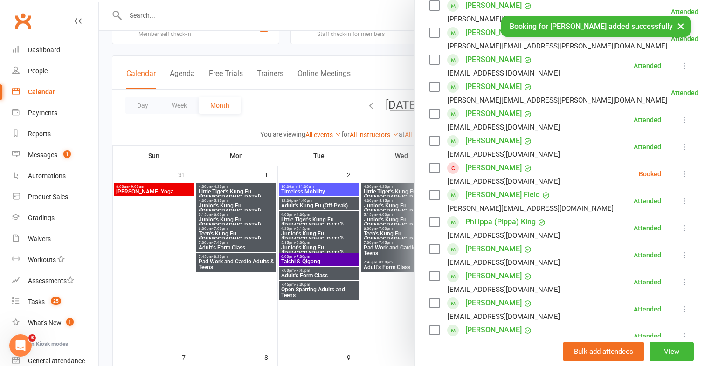
scroll to position [201, 0]
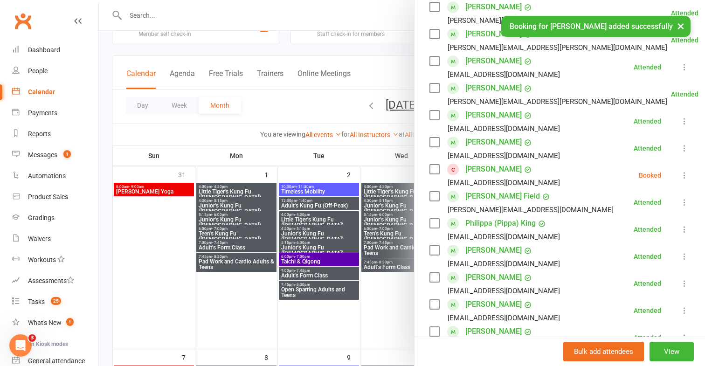
click at [684, 175] on icon at bounding box center [684, 175] width 9 height 9
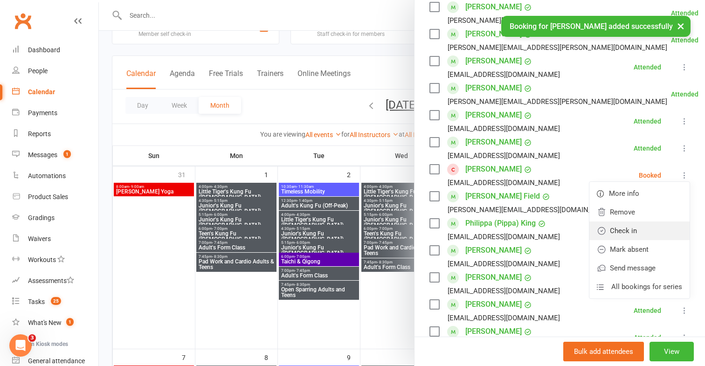
click at [636, 232] on link "Check in" at bounding box center [640, 231] width 100 height 19
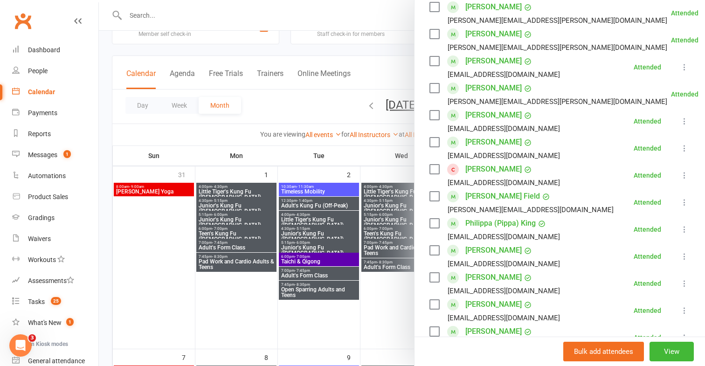
click at [389, 179] on div at bounding box center [402, 183] width 607 height 366
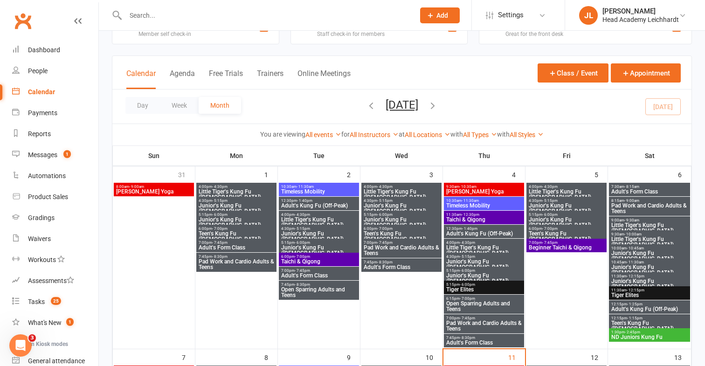
click at [629, 223] on span "Little Tiger's Kung Fu ([DEMOGRAPHIC_DATA])" at bounding box center [649, 228] width 77 height 11
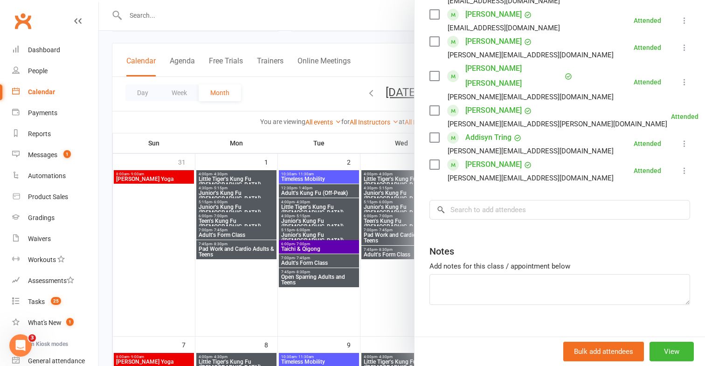
scroll to position [55, 0]
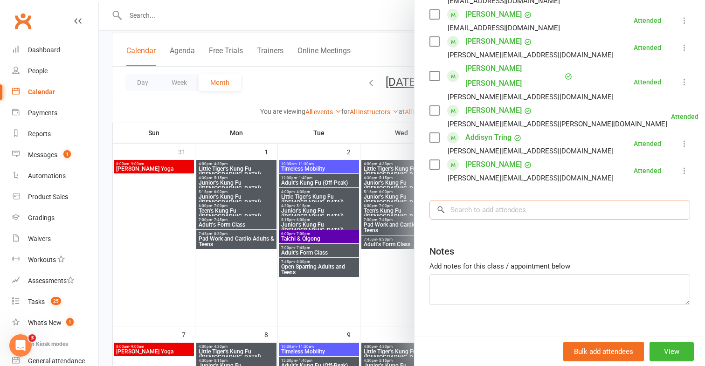
click at [548, 200] on input "search" at bounding box center [560, 210] width 261 height 20
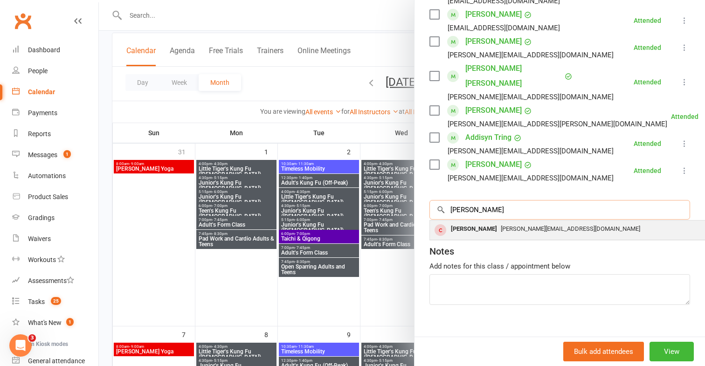
type input "[PERSON_NAME]"
click at [537, 223] on div "[PERSON_NAME][EMAIL_ADDRESS][DOMAIN_NAME]" at bounding box center [570, 230] width 272 height 14
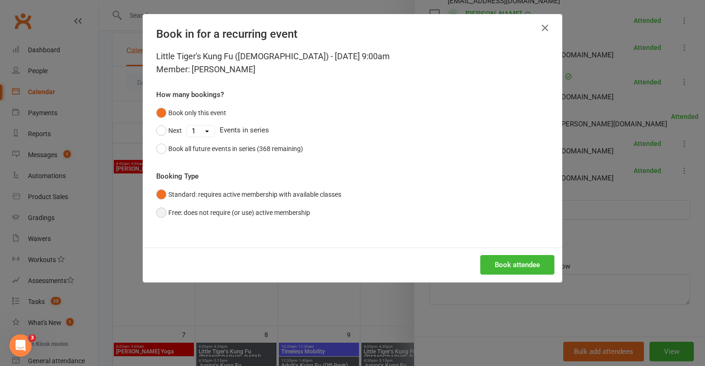
click at [304, 220] on button "Free: does not require (or use) active membership" at bounding box center [233, 213] width 154 height 18
click at [490, 268] on button "Book attendee" at bounding box center [518, 265] width 74 height 20
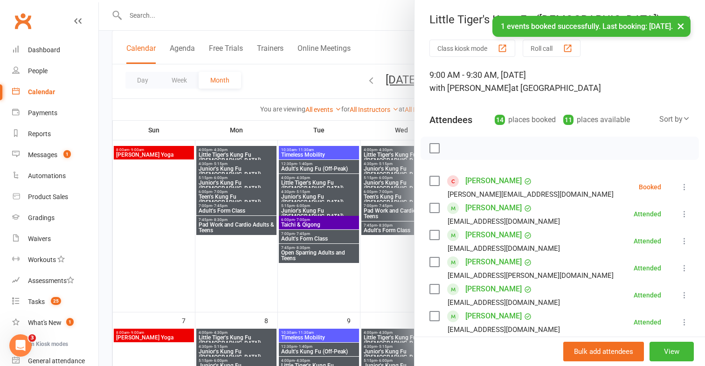
scroll to position [72, 0]
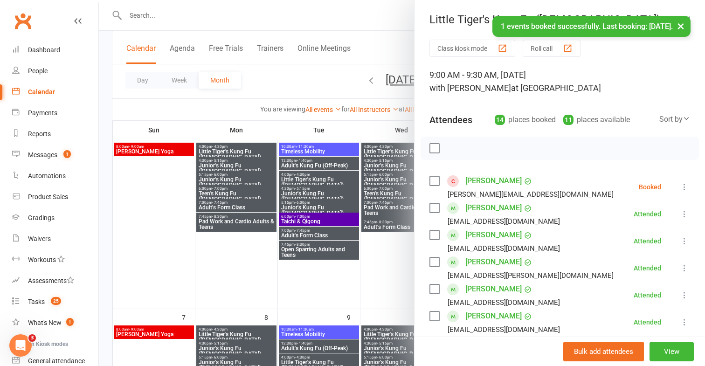
click at [689, 188] on icon at bounding box center [684, 186] width 9 height 9
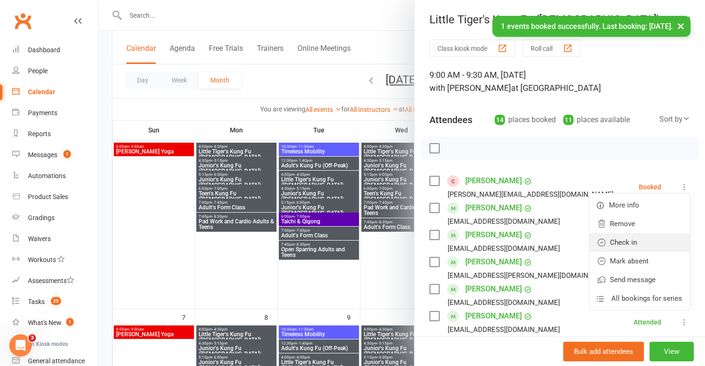
click at [644, 240] on link "Check in" at bounding box center [640, 242] width 100 height 19
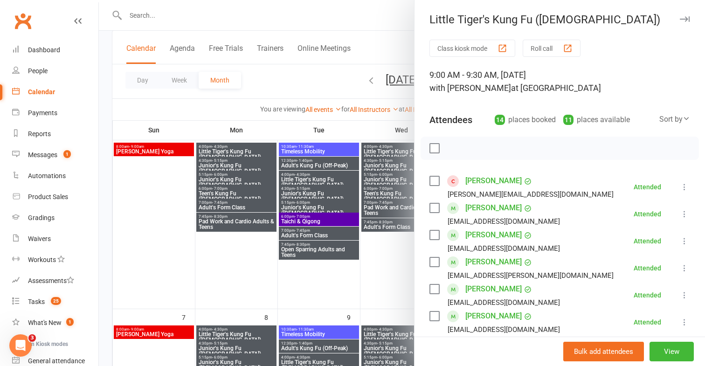
click at [341, 12] on div at bounding box center [402, 183] width 607 height 366
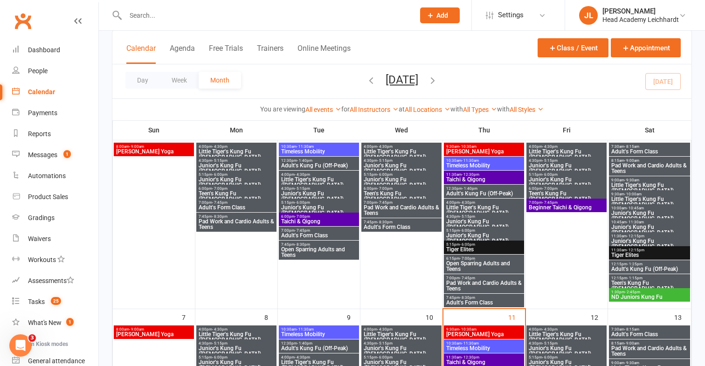
click at [342, 15] on input "text" at bounding box center [266, 15] width 286 height 13
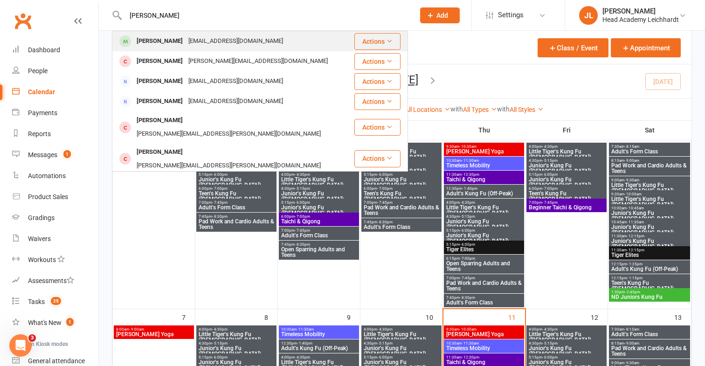
type input "[PERSON_NAME]"
click at [306, 41] on div "[PERSON_NAME] [EMAIL_ADDRESS][DOMAIN_NAME]" at bounding box center [233, 41] width 241 height 19
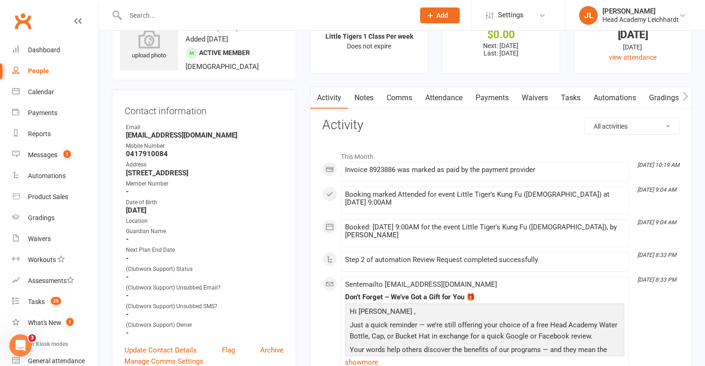
scroll to position [42, 0]
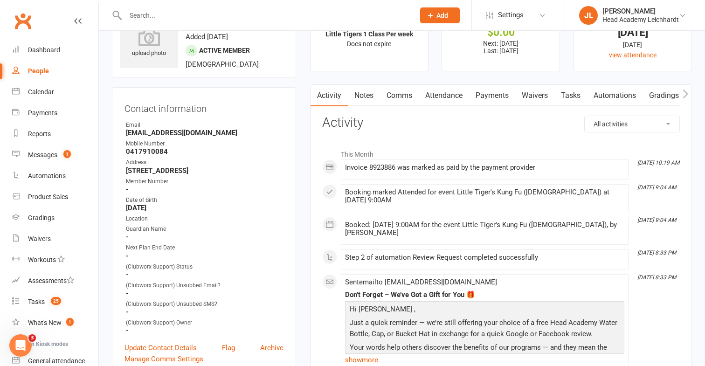
click at [363, 91] on link "Notes" at bounding box center [364, 95] width 32 height 21
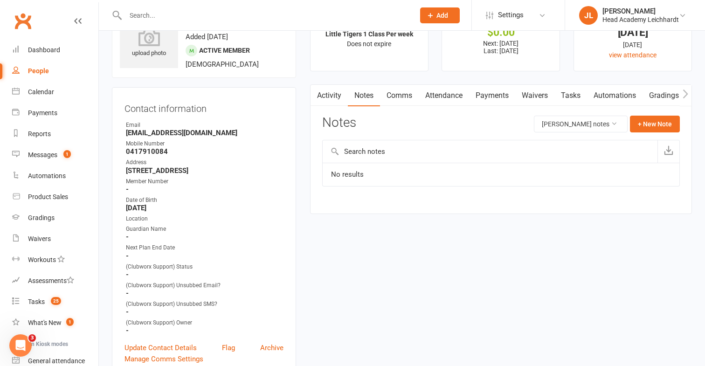
click at [341, 90] on link "Activity" at bounding box center [329, 95] width 37 height 21
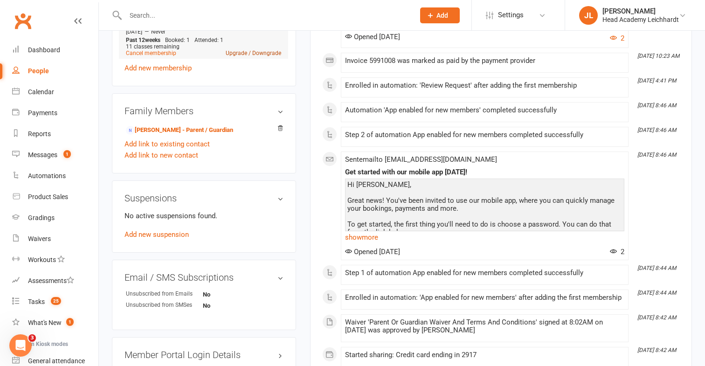
scroll to position [537, 0]
click at [193, 125] on link "[PERSON_NAME] - Parent / Guardian" at bounding box center [179, 130] width 107 height 10
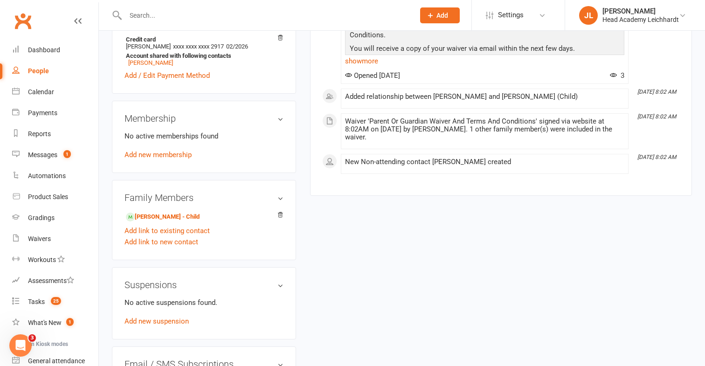
scroll to position [365, 0]
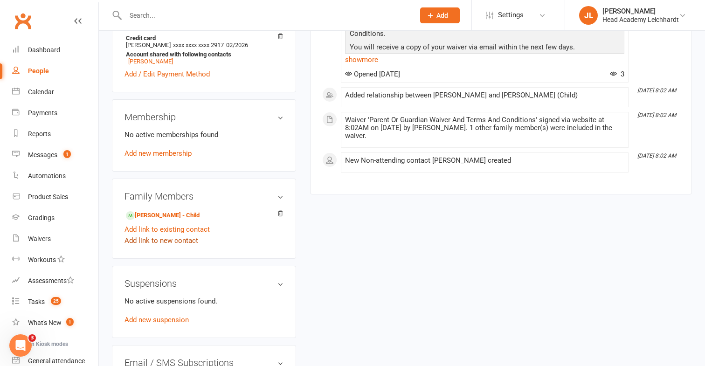
click at [170, 238] on link "Add link to new contact" at bounding box center [162, 240] width 74 height 11
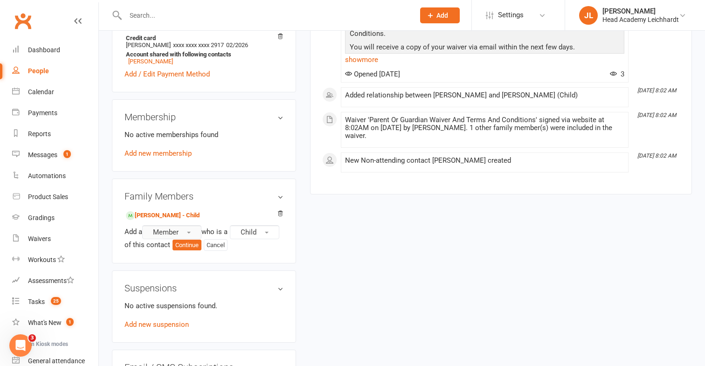
click at [174, 233] on span "Member" at bounding box center [166, 232] width 26 height 8
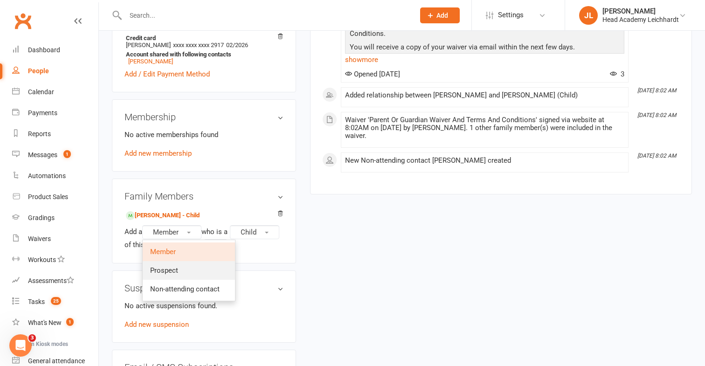
click at [172, 261] on link "Prospect" at bounding box center [189, 270] width 92 height 19
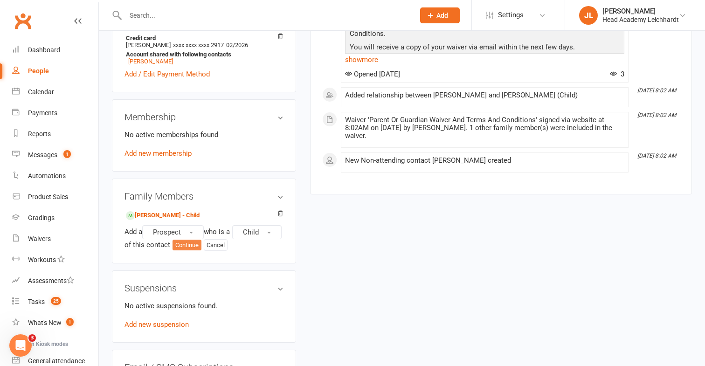
click at [202, 246] on button "Continue" at bounding box center [187, 245] width 29 height 11
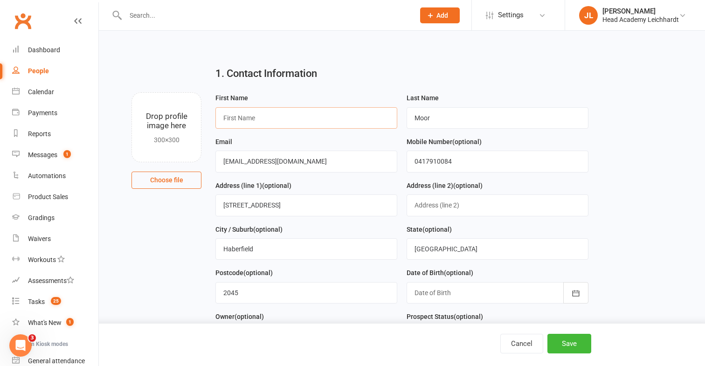
click at [262, 112] on input "text" at bounding box center [307, 117] width 182 height 21
type input "[PERSON_NAME]"
click at [565, 338] on button "Save" at bounding box center [570, 344] width 44 height 20
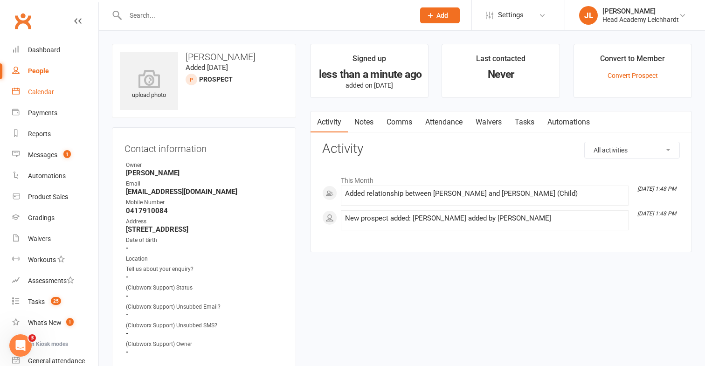
click at [43, 87] on link "Calendar" at bounding box center [55, 92] width 86 height 21
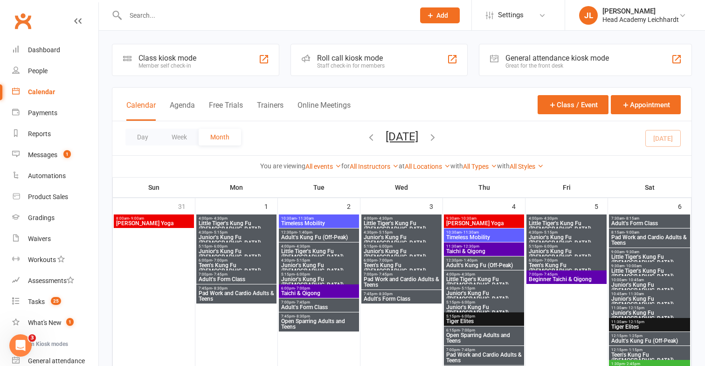
click at [653, 258] on span "Little Tiger's Kung Fu ([DEMOGRAPHIC_DATA])" at bounding box center [649, 259] width 77 height 11
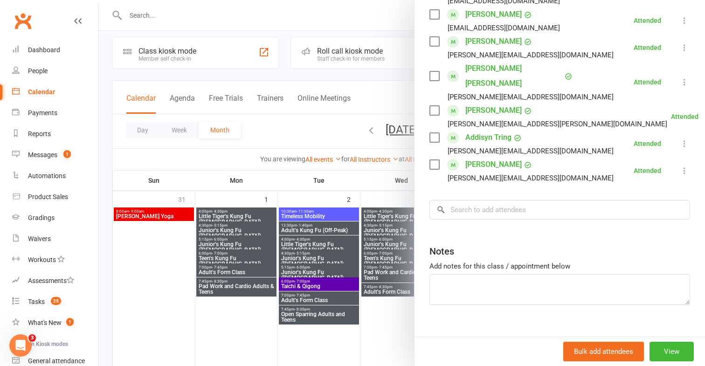
scroll to position [14, 0]
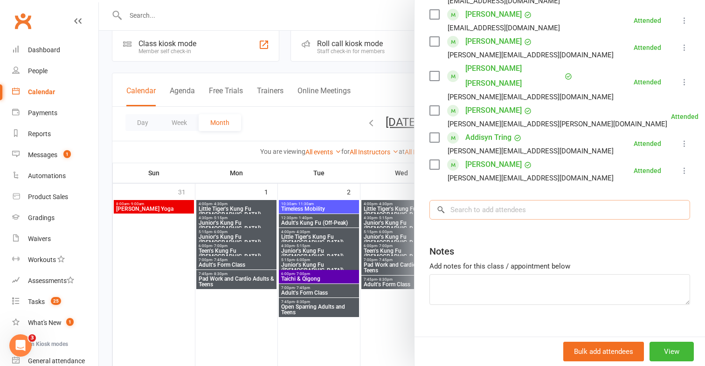
click at [558, 201] on input "search" at bounding box center [560, 210] width 261 height 20
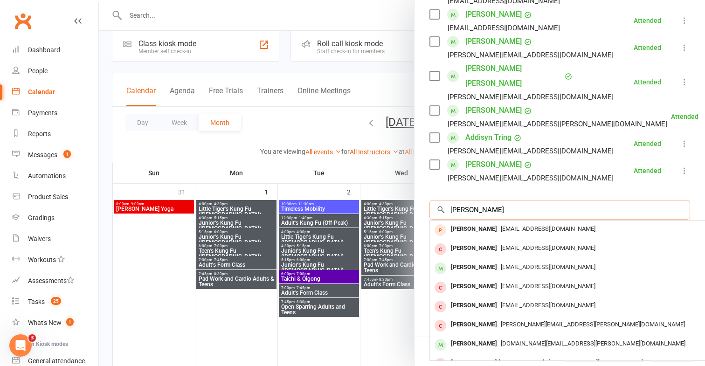
type input "[PERSON_NAME]"
click at [548, 223] on div "[EMAIL_ADDRESS][DOMAIN_NAME]" at bounding box center [570, 230] width 272 height 14
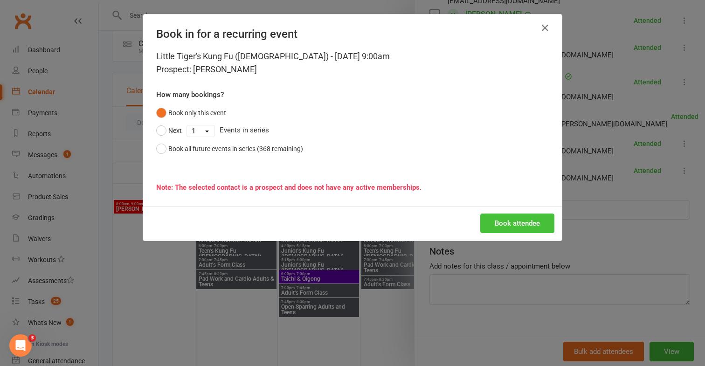
click at [527, 219] on button "Book attendee" at bounding box center [518, 224] width 74 height 20
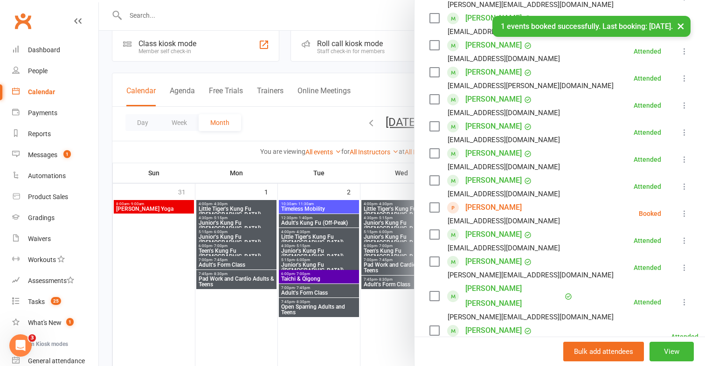
scroll to position [188, 0]
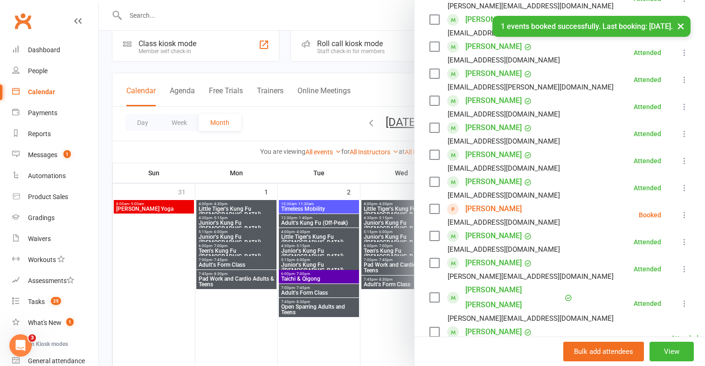
click at [682, 213] on icon at bounding box center [684, 214] width 9 height 9
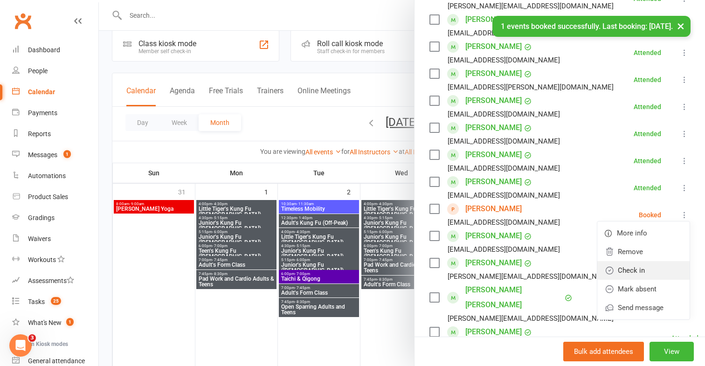
click at [642, 266] on link "Check in" at bounding box center [644, 270] width 92 height 19
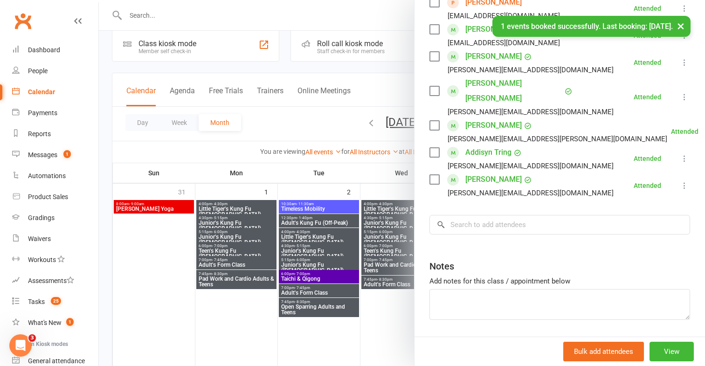
scroll to position [397, 0]
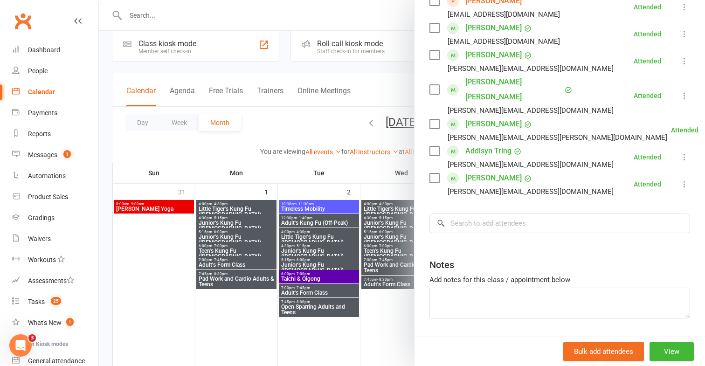
click at [384, 298] on div at bounding box center [402, 183] width 607 height 366
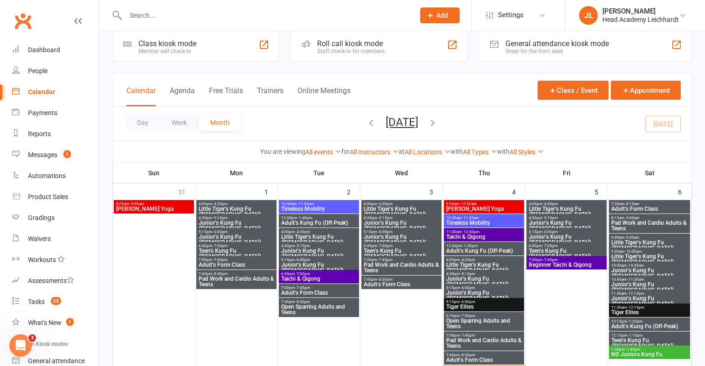
click at [628, 268] on span "Junior's Kung Fu ([DEMOGRAPHIC_DATA])" at bounding box center [649, 273] width 77 height 11
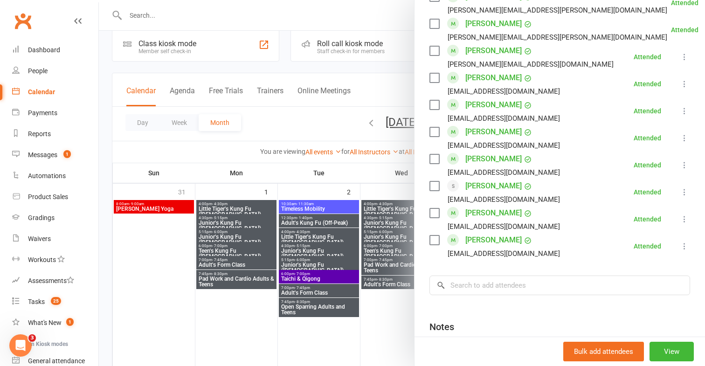
scroll to position [686, 0]
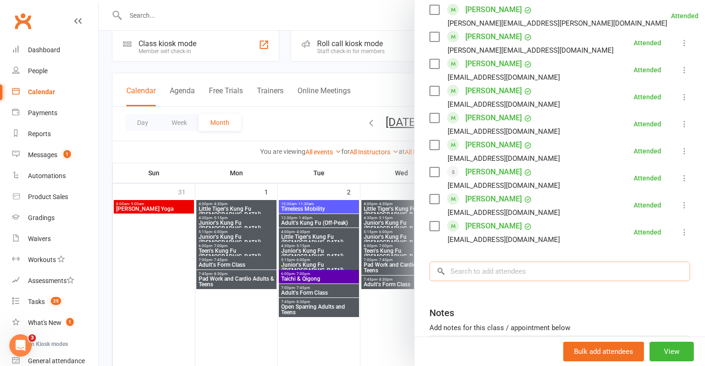
click at [502, 270] on input "search" at bounding box center [560, 272] width 261 height 20
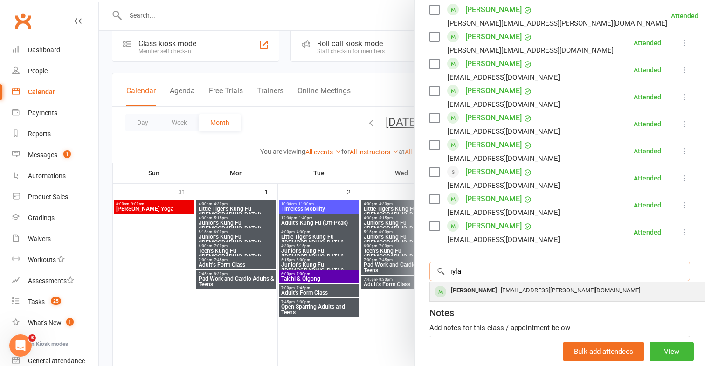
type input "iyla"
click at [501, 291] on span "[EMAIL_ADDRESS][PERSON_NAME][DOMAIN_NAME]" at bounding box center [571, 290] width 140 height 7
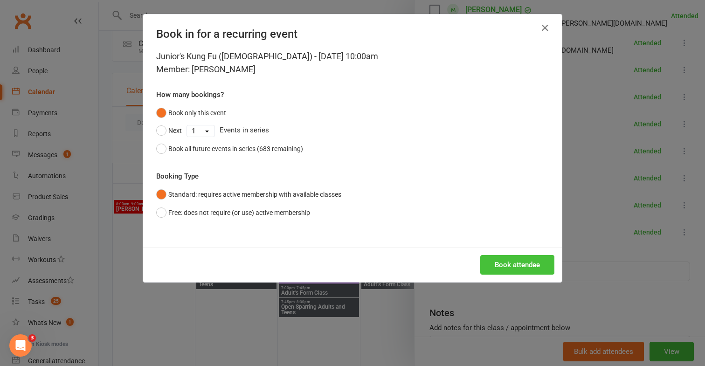
click at [507, 270] on button "Book attendee" at bounding box center [518, 265] width 74 height 20
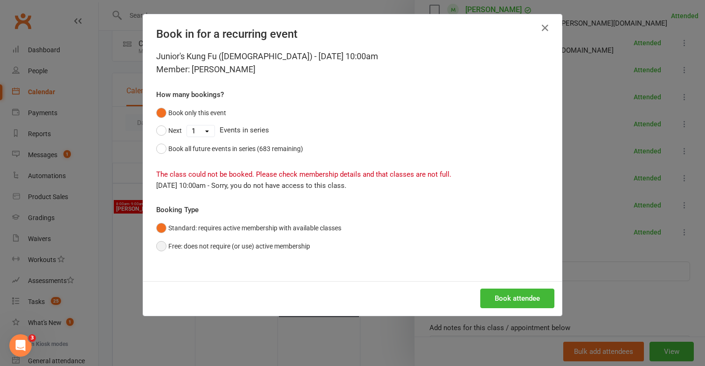
click at [301, 254] on button "Free: does not require (or use) active membership" at bounding box center [233, 246] width 154 height 18
click at [302, 253] on button "Free: does not require (or use) active membership" at bounding box center [233, 246] width 154 height 18
click at [502, 293] on button "Book attendee" at bounding box center [518, 299] width 74 height 20
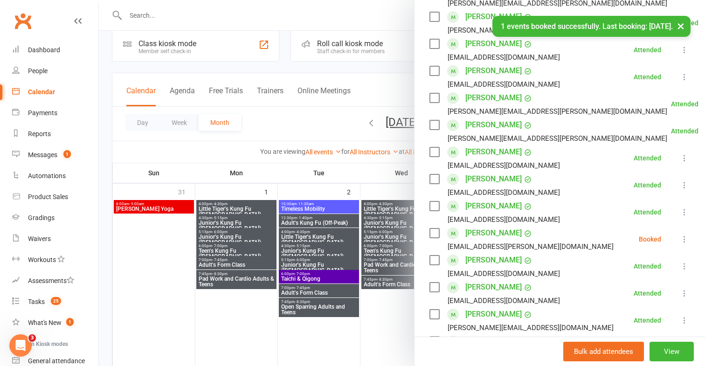
scroll to position [244, 0]
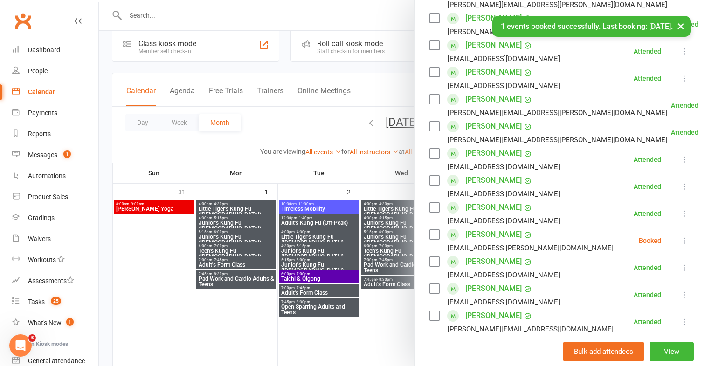
click at [683, 247] on li "[PERSON_NAME] [EMAIL_ADDRESS][PERSON_NAME][DOMAIN_NAME] Booked More info Remove…" at bounding box center [560, 240] width 261 height 27
click at [683, 243] on icon at bounding box center [684, 240] width 9 height 9
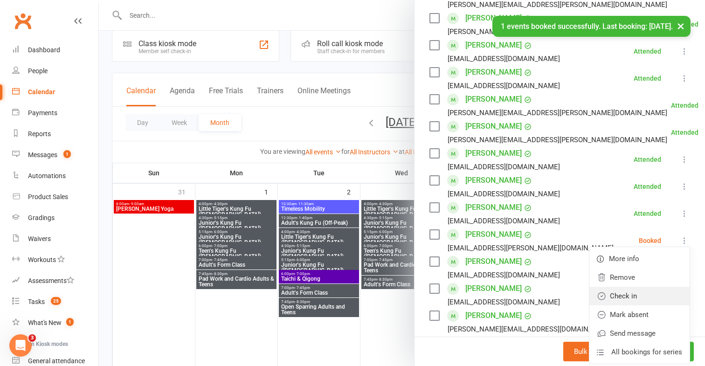
click at [642, 294] on link "Check in" at bounding box center [640, 296] width 100 height 19
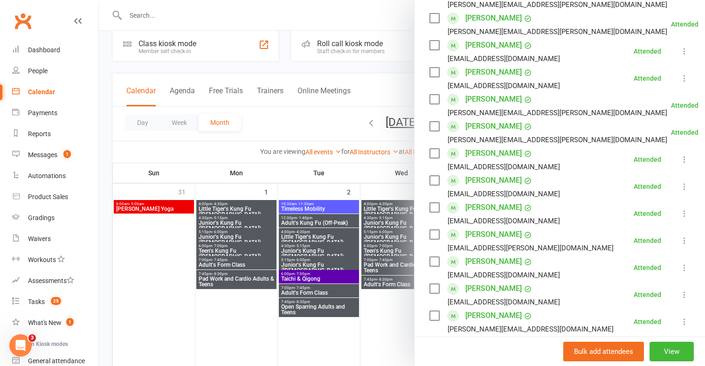
click at [376, 165] on div at bounding box center [402, 183] width 607 height 366
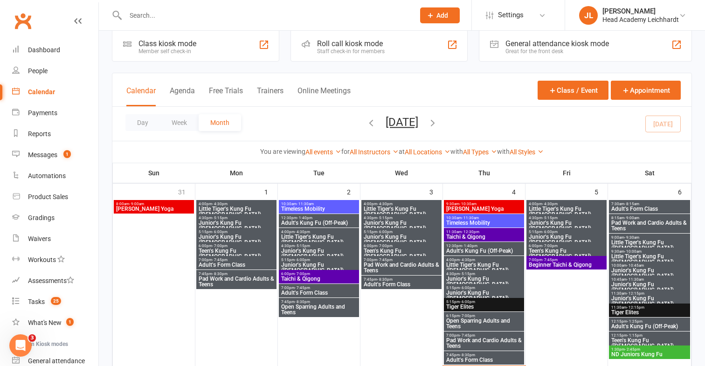
click at [628, 270] on span "Junior's Kung Fu ([DEMOGRAPHIC_DATA])" at bounding box center [649, 273] width 77 height 11
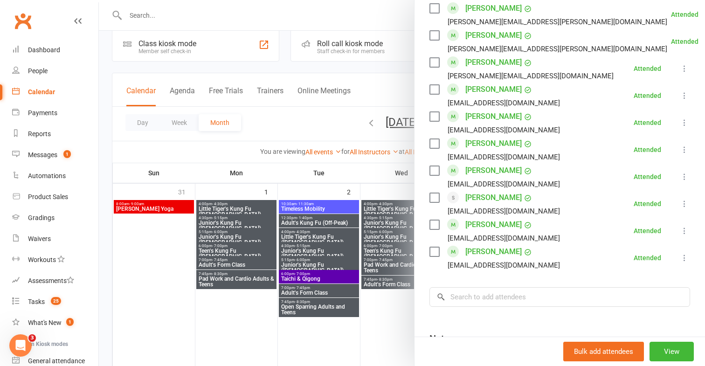
scroll to position [789, 0]
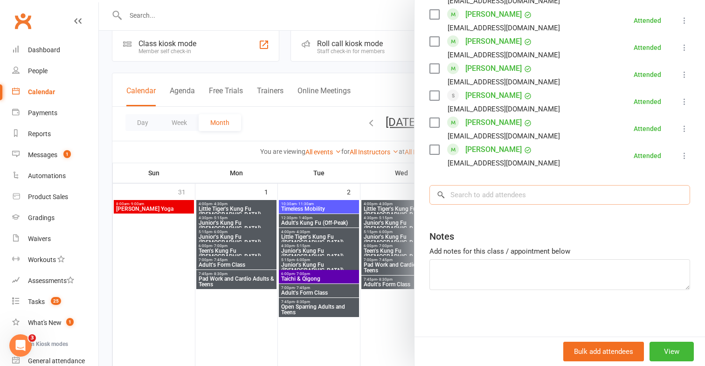
click at [536, 196] on input "search" at bounding box center [560, 195] width 261 height 20
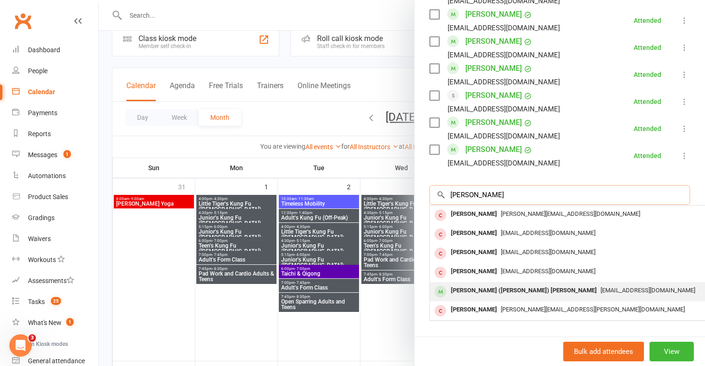
scroll to position [19, 0]
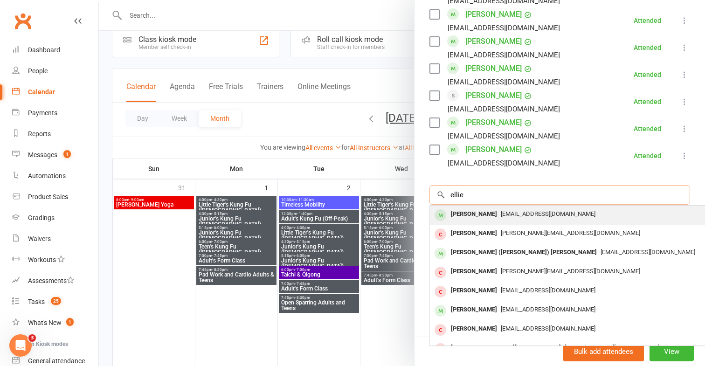
type input "ellie"
click at [550, 217] on span "[EMAIL_ADDRESS][DOMAIN_NAME]" at bounding box center [548, 213] width 95 height 7
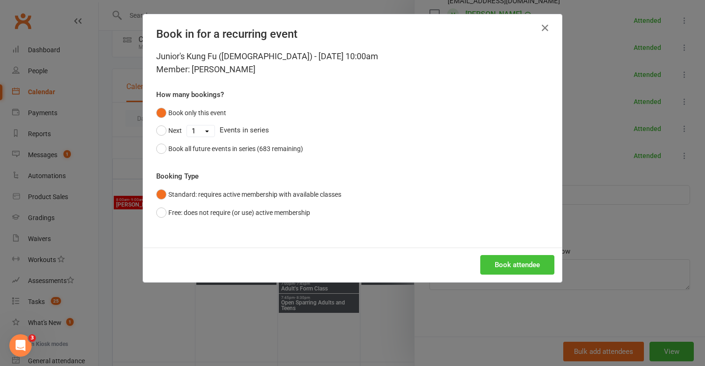
click at [522, 259] on button "Book attendee" at bounding box center [518, 265] width 74 height 20
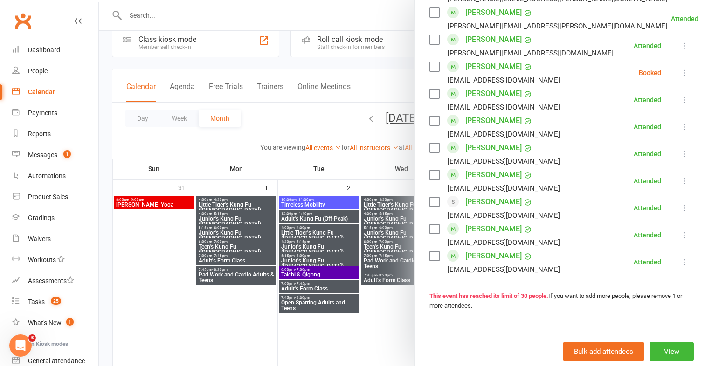
scroll to position [712, 0]
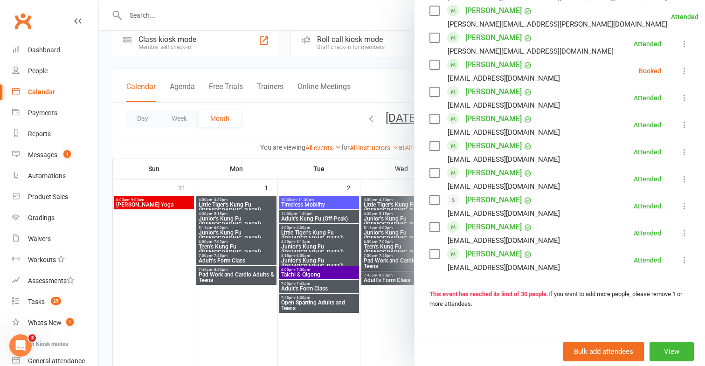
click at [684, 67] on icon at bounding box center [684, 70] width 9 height 9
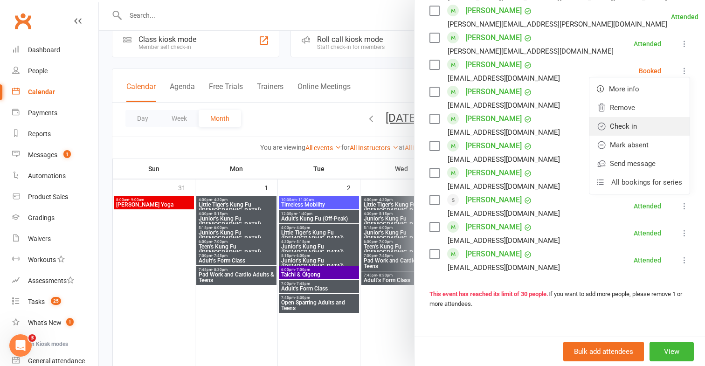
click at [635, 127] on link "Check in" at bounding box center [640, 126] width 100 height 19
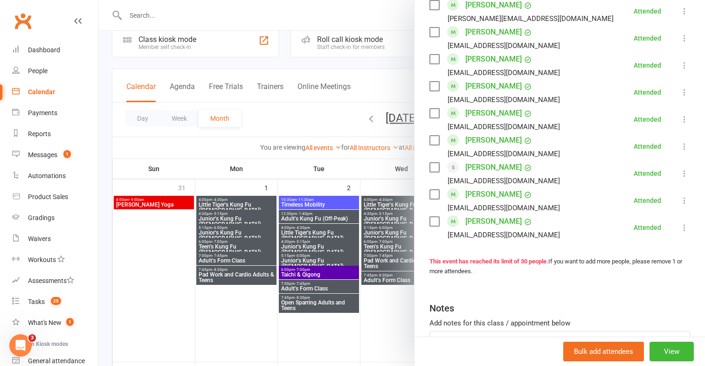
scroll to position [747, 0]
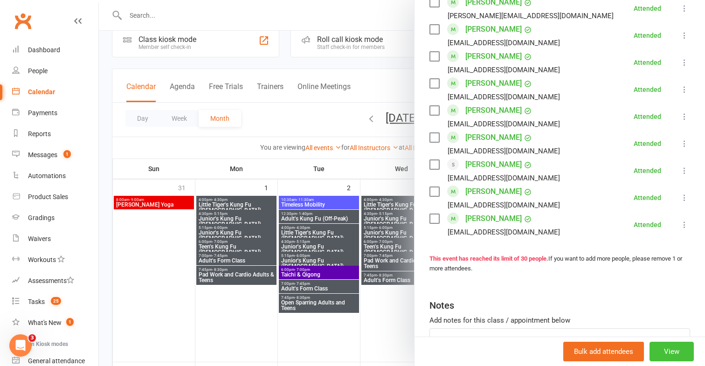
click at [670, 357] on button "View" at bounding box center [672, 352] width 44 height 20
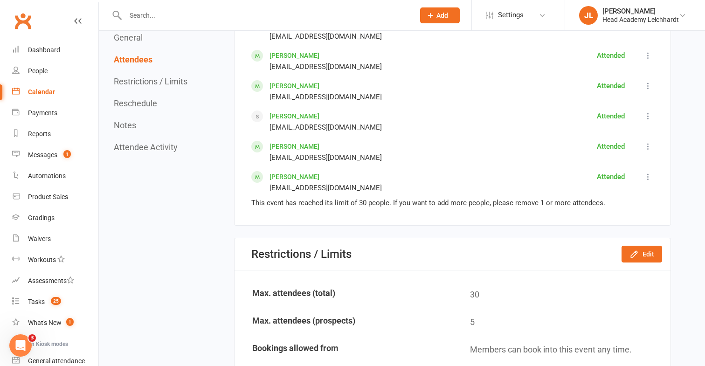
scroll to position [1260, 0]
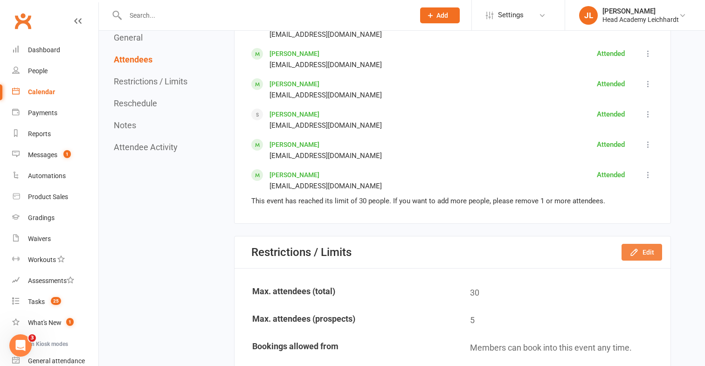
click at [624, 249] on button "Edit" at bounding box center [642, 252] width 41 height 17
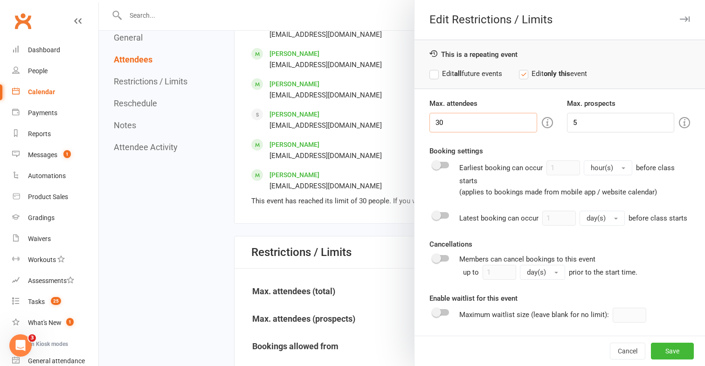
click at [488, 123] on input "30" at bounding box center [484, 123] width 108 height 20
type input "31"
click at [687, 351] on button "Save" at bounding box center [672, 351] width 43 height 17
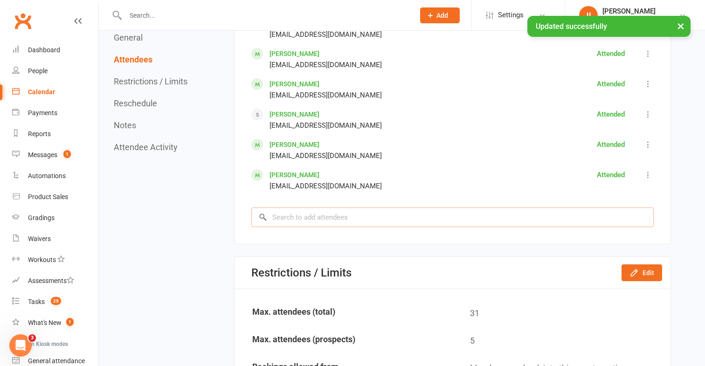
click at [517, 227] on input "search" at bounding box center [452, 218] width 403 height 20
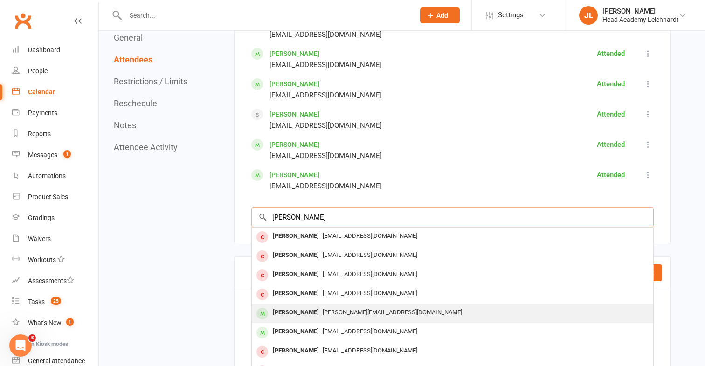
type input "[PERSON_NAME]"
click at [433, 314] on div "[PERSON_NAME][EMAIL_ADDRESS][DOMAIN_NAME]" at bounding box center [453, 313] width 394 height 14
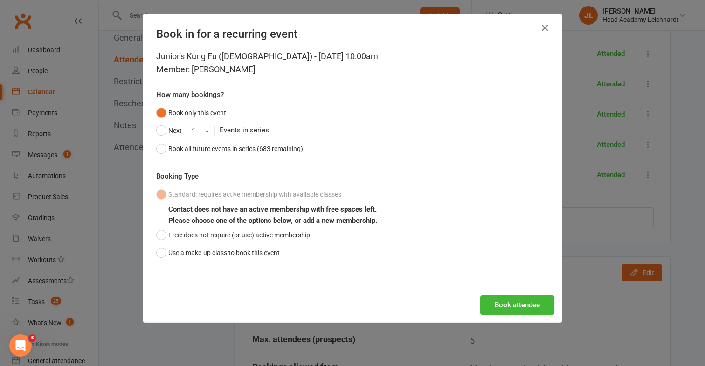
click at [252, 263] on div "Junior's Kung Fu ([DEMOGRAPHIC_DATA]) - [DATE] 10:00am Member: [PERSON_NAME] Ho…" at bounding box center [352, 169] width 419 height 238
click at [278, 237] on button "Free: does not require (or use) active membership" at bounding box center [233, 235] width 154 height 18
click at [510, 303] on button "Book attendee" at bounding box center [518, 305] width 74 height 20
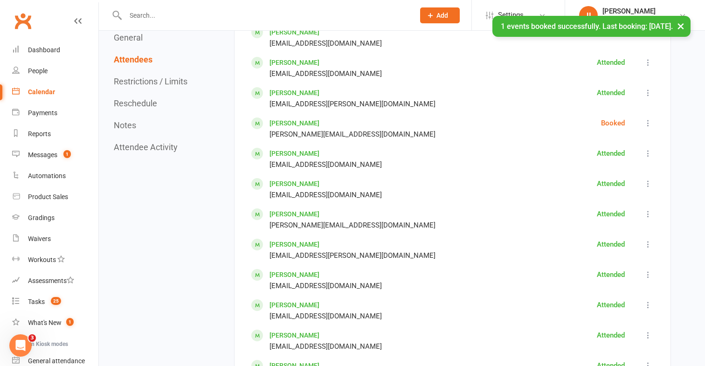
scroll to position [795, 0]
click at [650, 126] on icon at bounding box center [648, 123] width 9 height 9
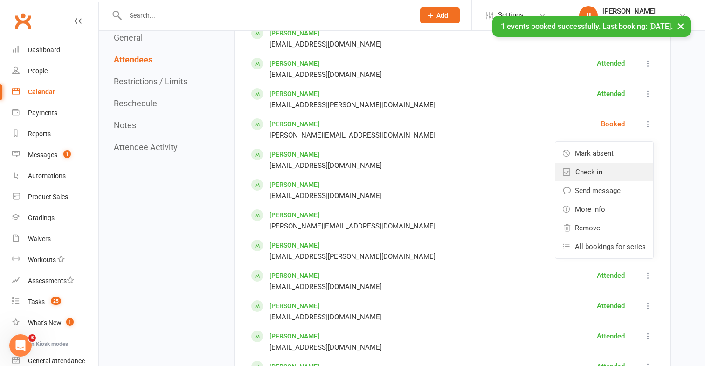
click at [616, 174] on link "Check in" at bounding box center [605, 172] width 98 height 19
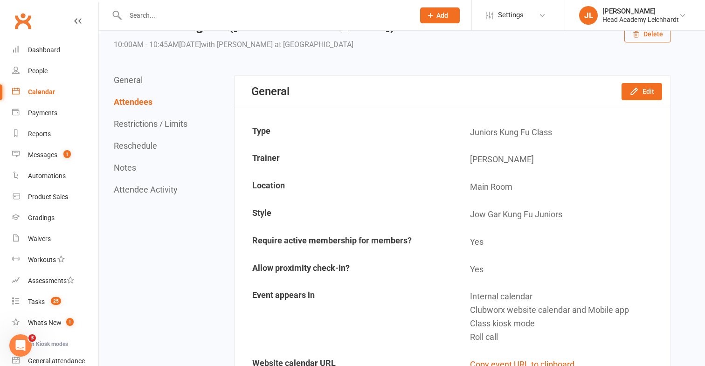
scroll to position [0, 0]
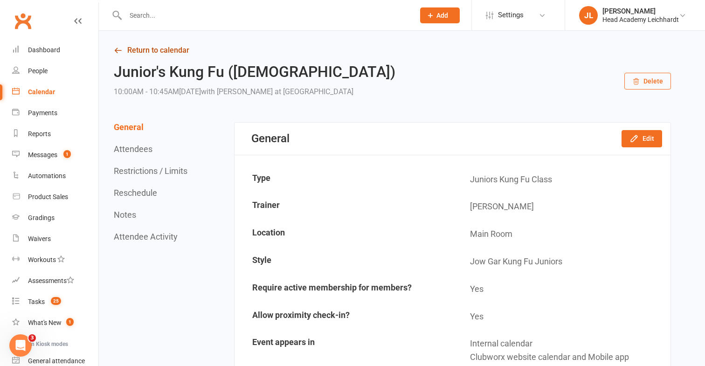
click at [163, 56] on link "Return to calendar" at bounding box center [393, 50] width 558 height 13
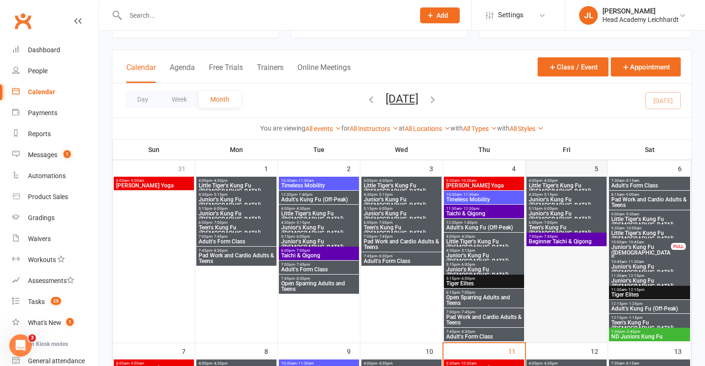
scroll to position [56, 0]
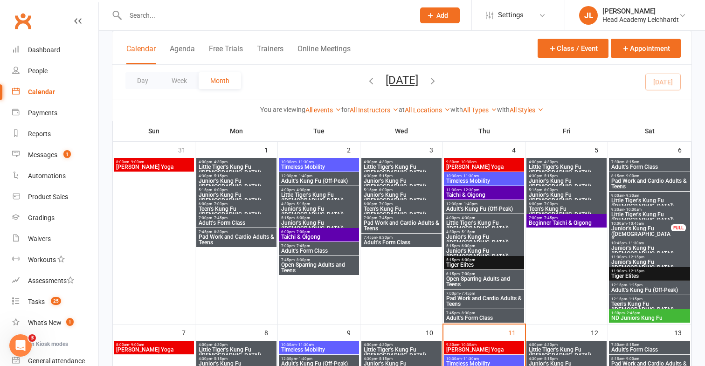
click at [646, 251] on span "Junior's Kung Fu ([DEMOGRAPHIC_DATA])" at bounding box center [649, 250] width 77 height 11
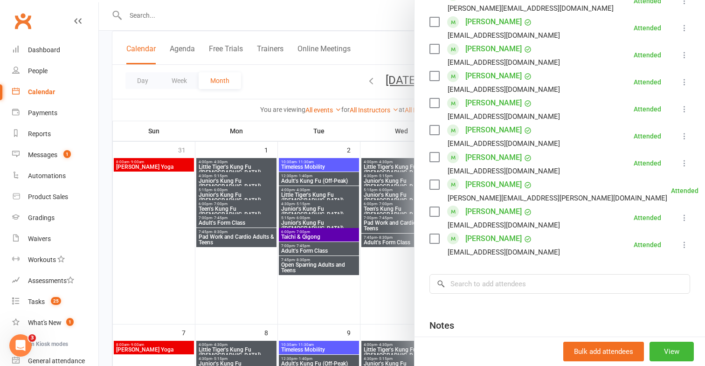
scroll to position [452, 0]
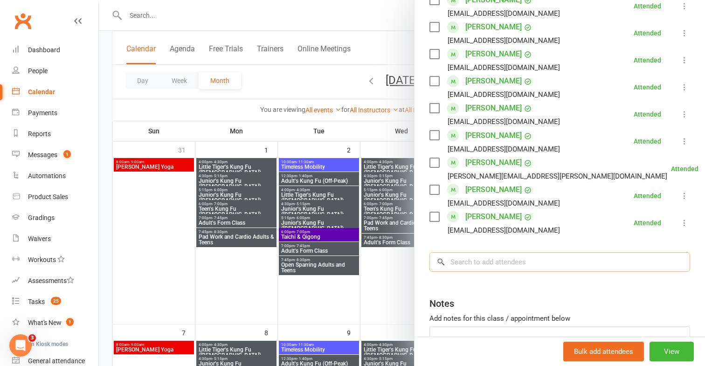
click at [545, 254] on input "search" at bounding box center [560, 262] width 261 height 20
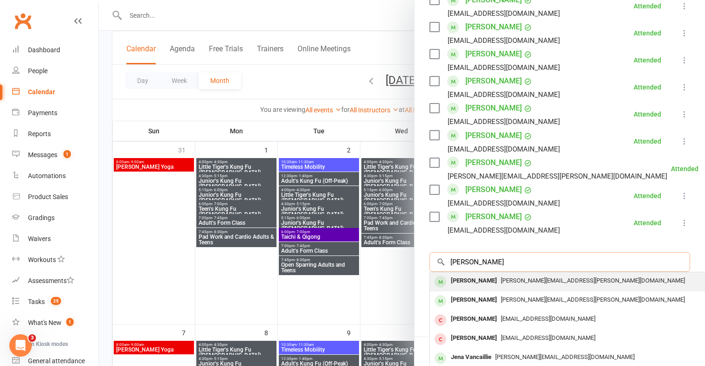
type input "[PERSON_NAME]"
click at [533, 279] on span "[PERSON_NAME][EMAIL_ADDRESS][PERSON_NAME][DOMAIN_NAME]" at bounding box center [593, 280] width 184 height 7
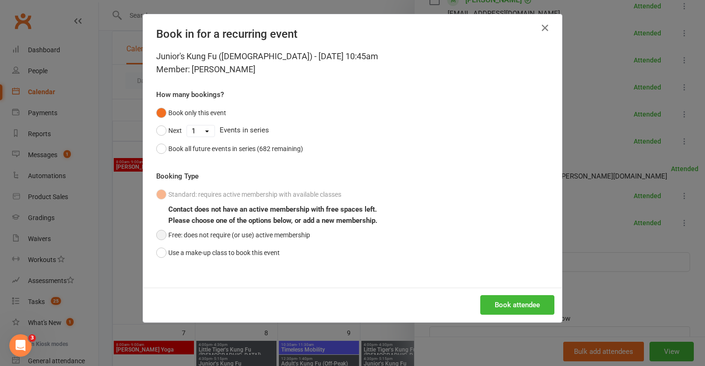
click at [267, 239] on button "Free: does not require (or use) active membership" at bounding box center [233, 235] width 154 height 18
click at [260, 254] on button "Use a make-up class to book this event" at bounding box center [218, 253] width 124 height 18
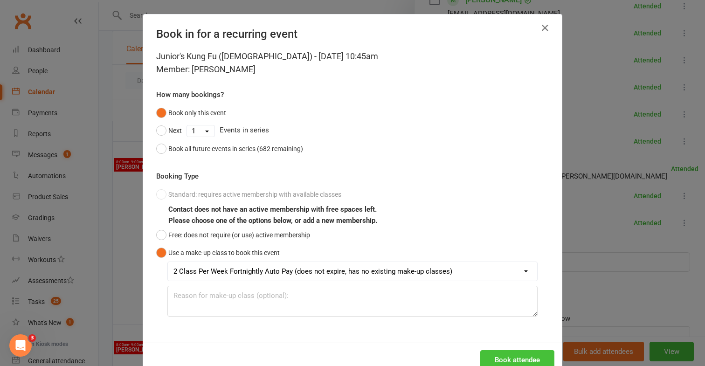
click at [526, 351] on button "Book attendee" at bounding box center [518, 360] width 74 height 20
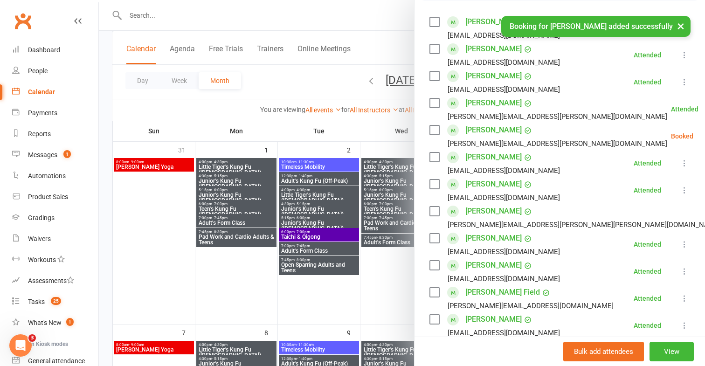
scroll to position [158, 0]
click at [705, 137] on icon at bounding box center [716, 137] width 9 height 9
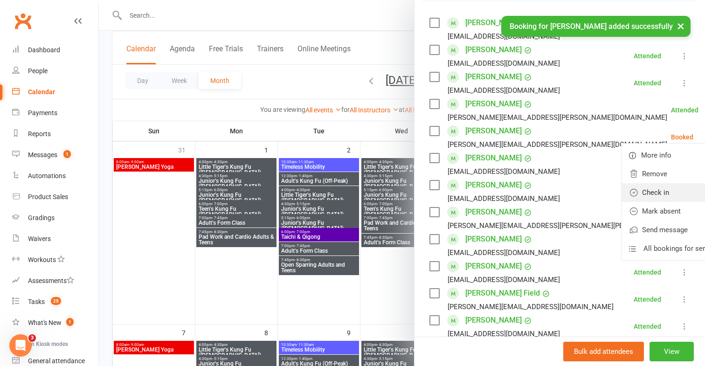
click at [644, 188] on link "Check in" at bounding box center [672, 192] width 100 height 19
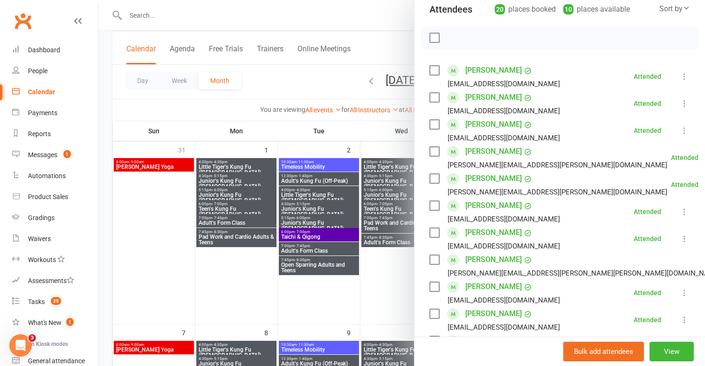
scroll to position [0, 0]
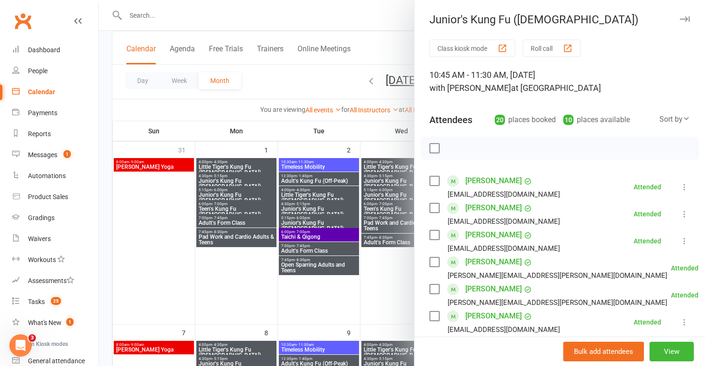
click at [398, 281] on div at bounding box center [402, 183] width 607 height 366
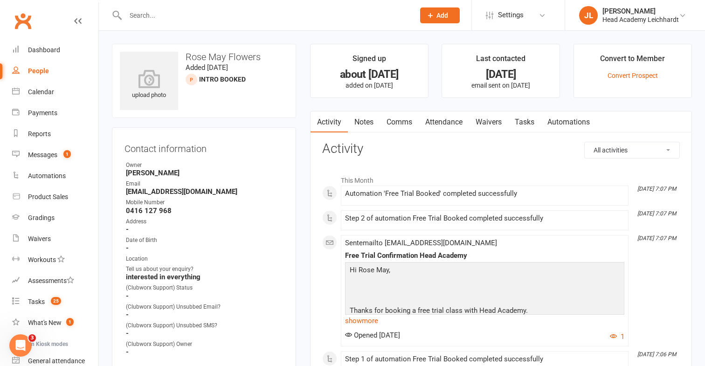
click at [297, 20] on input "text" at bounding box center [266, 15] width 286 height 13
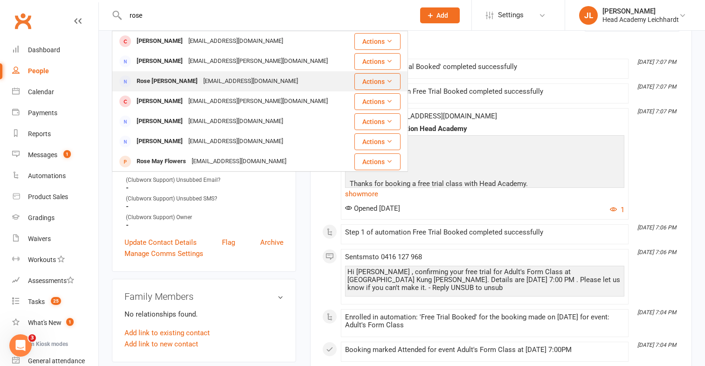
scroll to position [125, 0]
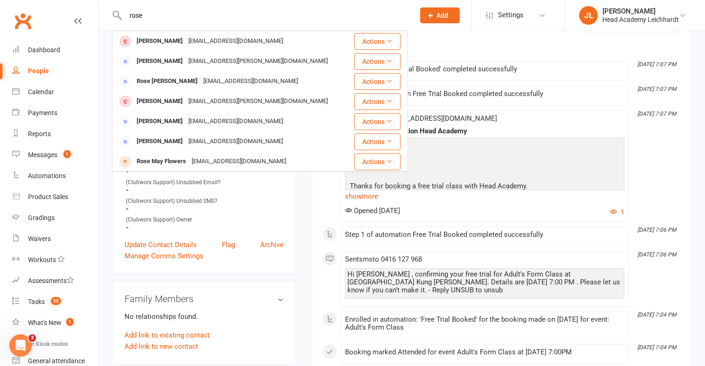
type input "rose"
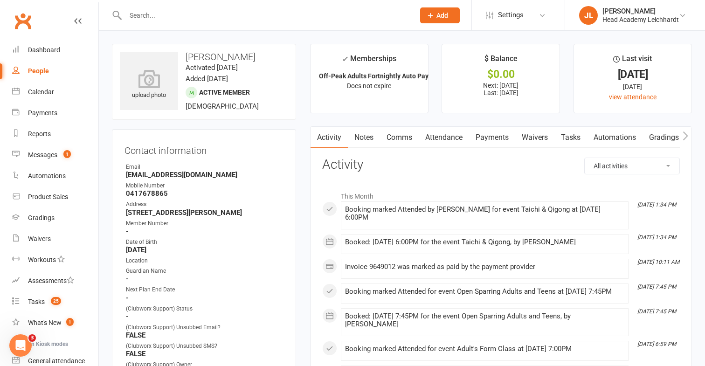
click at [475, 138] on link "Payments" at bounding box center [492, 137] width 46 height 21
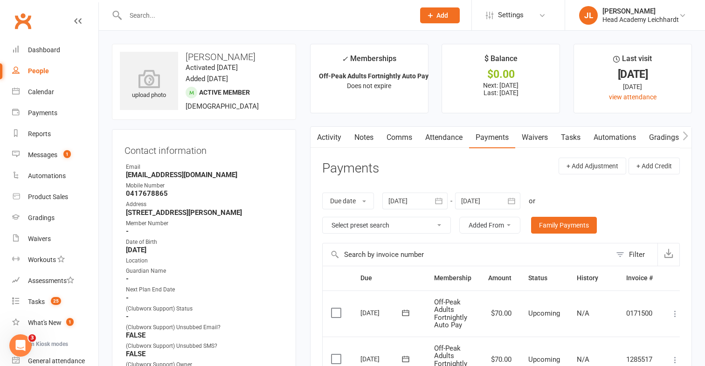
click at [191, 171] on strong "brookayrton@gmail.com" at bounding box center [205, 175] width 158 height 8
copy render-form-field "brookayrton@gmail.com"
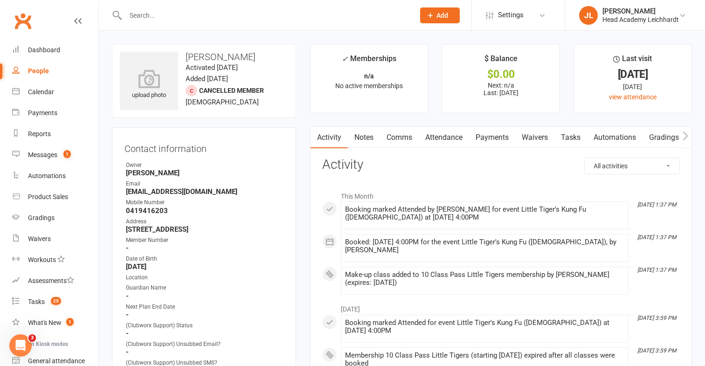
click at [147, 190] on strong "[EMAIL_ADDRESS][DOMAIN_NAME]" at bounding box center [205, 192] width 158 height 8
click at [147, 190] on strong "dj_spac@hotmail.com" at bounding box center [205, 192] width 158 height 8
copy render-form-field "dj_spac@hotmail.com"
click at [485, 137] on link "Payments" at bounding box center [492, 137] width 46 height 21
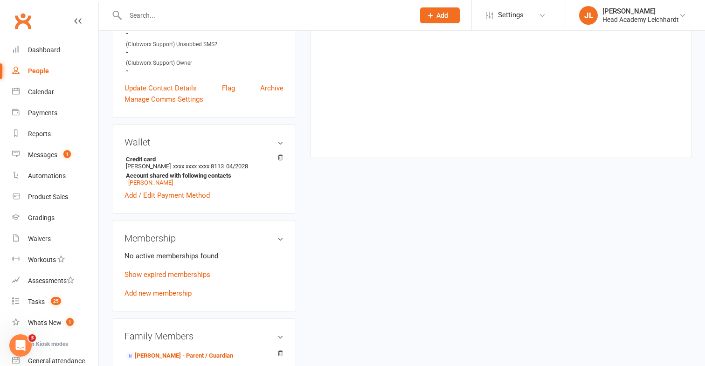
scroll to position [322, 0]
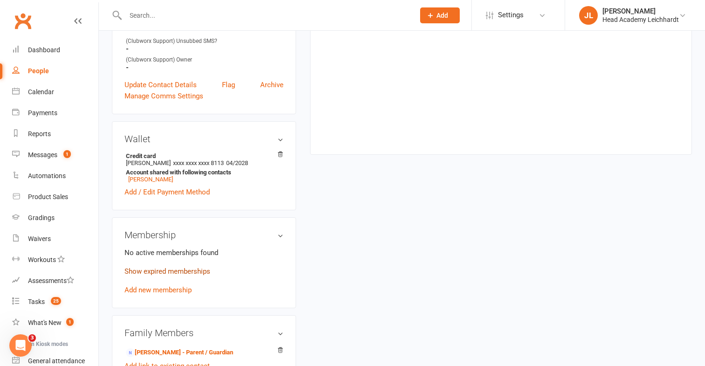
click at [171, 269] on link "Show expired memberships" at bounding box center [168, 271] width 86 height 8
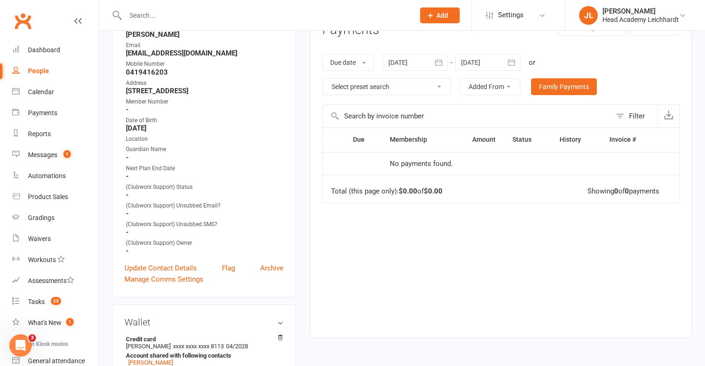
scroll to position [138, 0]
click at [78, 241] on link "Waivers" at bounding box center [55, 239] width 86 height 21
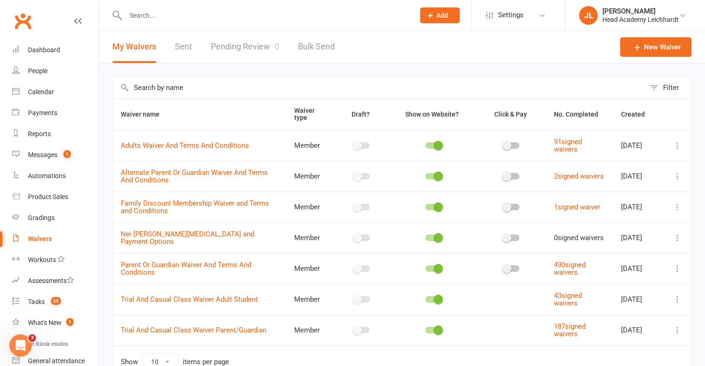
scroll to position [52, 0]
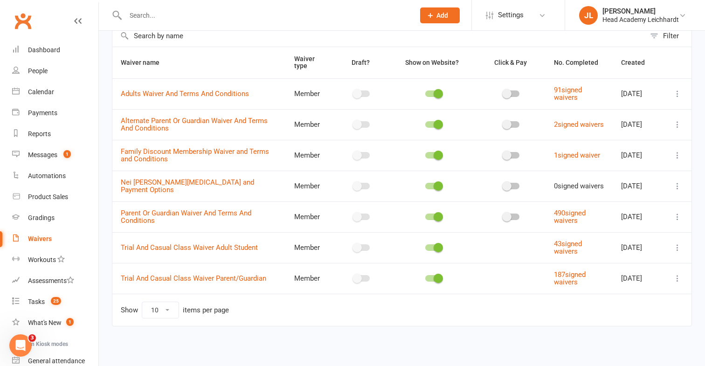
click at [672, 217] on button at bounding box center [677, 216] width 11 height 11
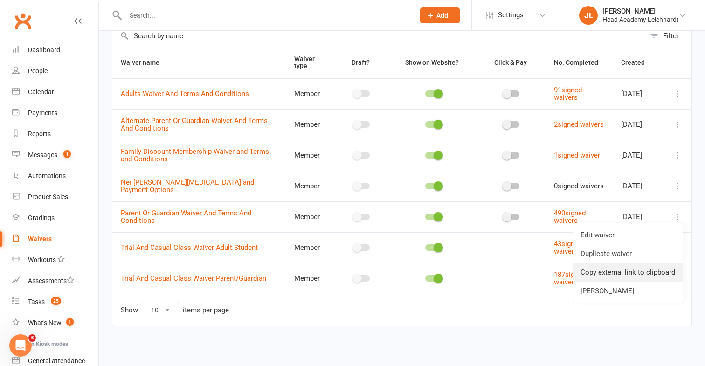
click at [621, 268] on link "Copy external link to clipboard" at bounding box center [628, 272] width 110 height 19
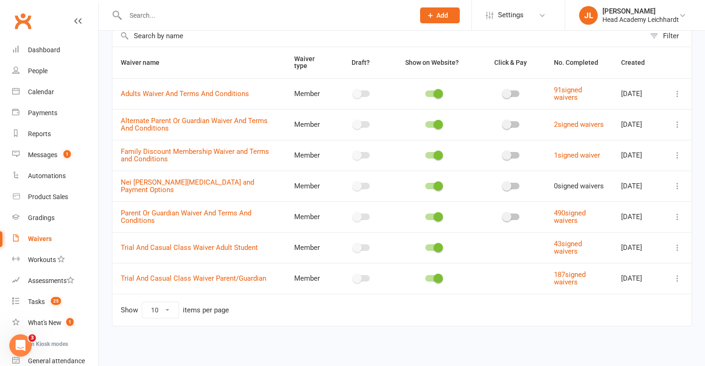
click at [313, 15] on input "text" at bounding box center [266, 15] width 286 height 13
click at [216, 187] on link "Nei Dan Tao Waiver and Payment Options" at bounding box center [187, 186] width 133 height 16
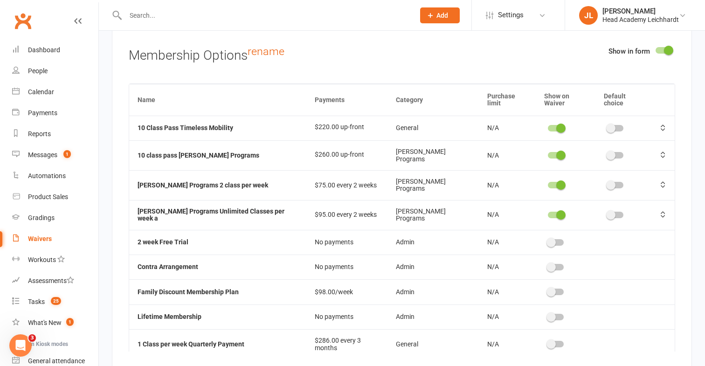
scroll to position [3381, 0]
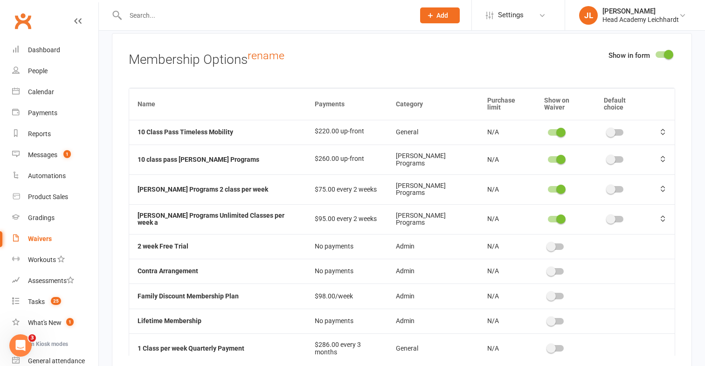
click at [367, 20] on input "text" at bounding box center [266, 15] width 286 height 13
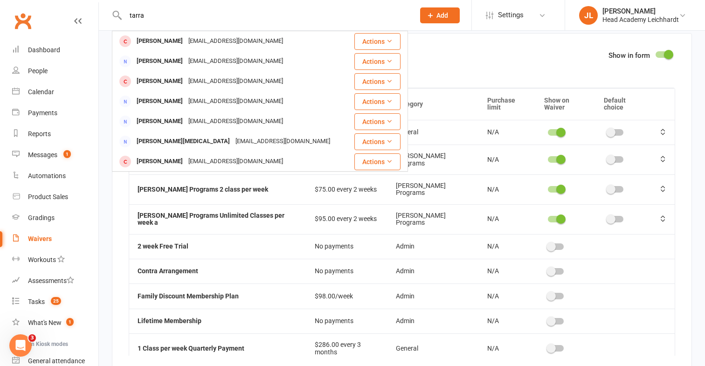
type input "tarra"
click at [258, 37] on div "[EMAIL_ADDRESS][DOMAIN_NAME]" at bounding box center [236, 42] width 100 height 14
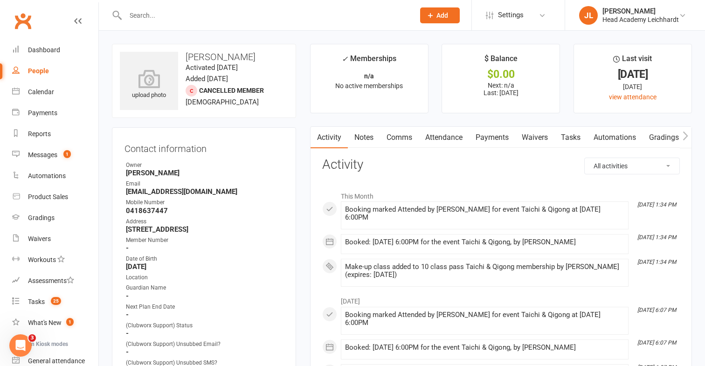
click at [174, 196] on ul "Owner Grace Waller Email Tarrabroderick@gmail.com Mobile Number 0418637447 Addr…" at bounding box center [204, 277] width 159 height 233
click at [175, 196] on ul "Owner Grace Waller Email Tarrabroderick@gmail.com Mobile Number 0418637447 Addr…" at bounding box center [204, 277] width 159 height 233
click at [178, 194] on strong "[EMAIL_ADDRESS][DOMAIN_NAME]" at bounding box center [205, 192] width 158 height 8
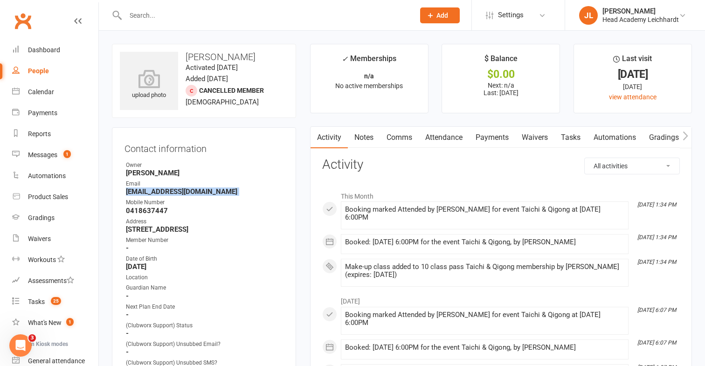
click at [178, 194] on strong "[EMAIL_ADDRESS][DOMAIN_NAME]" at bounding box center [205, 192] width 158 height 8
copy render-form-field "[EMAIL_ADDRESS][DOMAIN_NAME]"
click at [37, 231] on link "Waivers" at bounding box center [55, 239] width 86 height 21
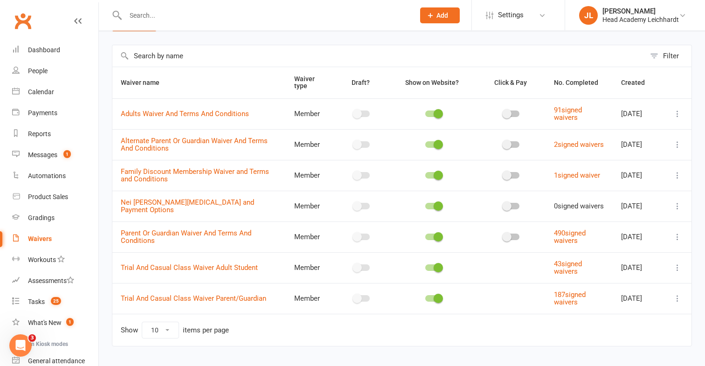
scroll to position [52, 0]
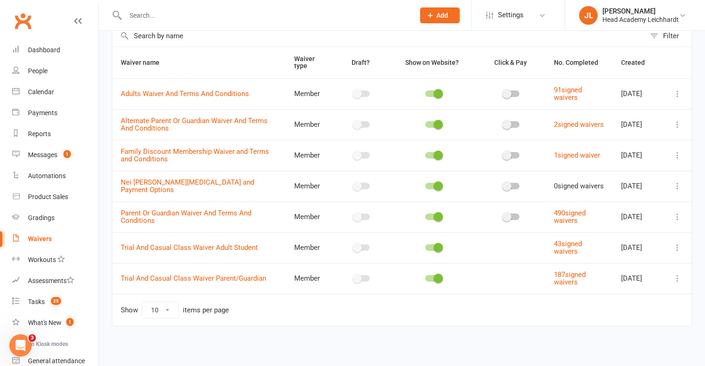
click at [677, 184] on icon at bounding box center [677, 185] width 9 height 9
click at [613, 239] on link "Copy external link to clipboard" at bounding box center [628, 241] width 110 height 19
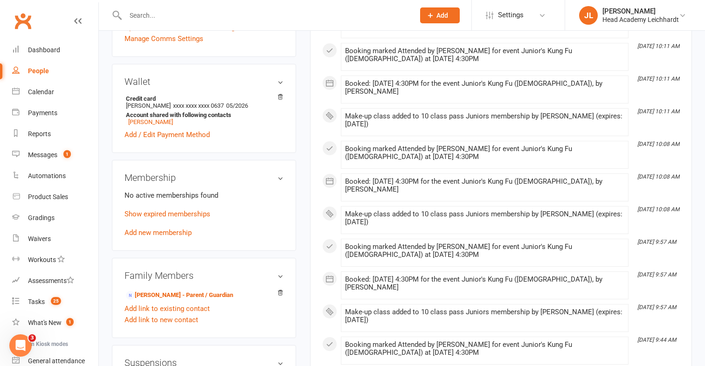
scroll to position [374, 0]
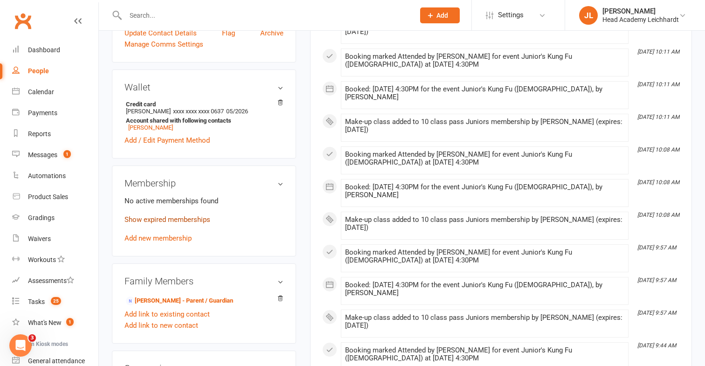
click at [183, 219] on link "Show expired memberships" at bounding box center [168, 220] width 86 height 8
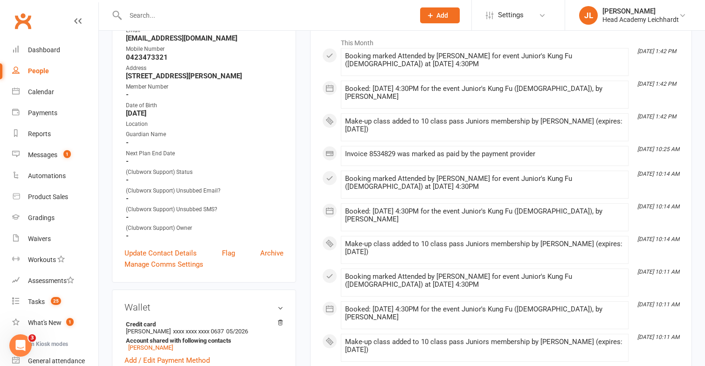
scroll to position [0, 0]
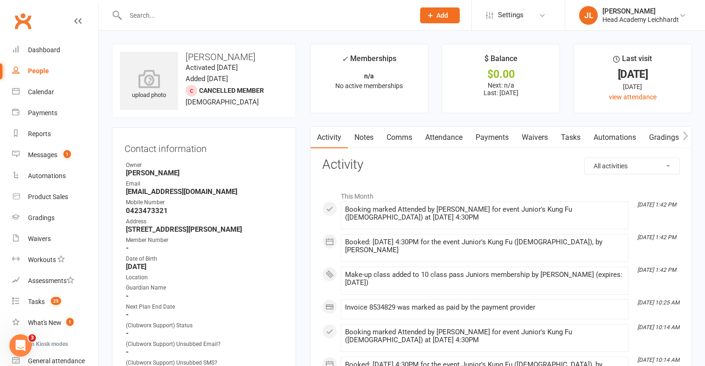
click at [478, 137] on link "Payments" at bounding box center [492, 137] width 46 height 21
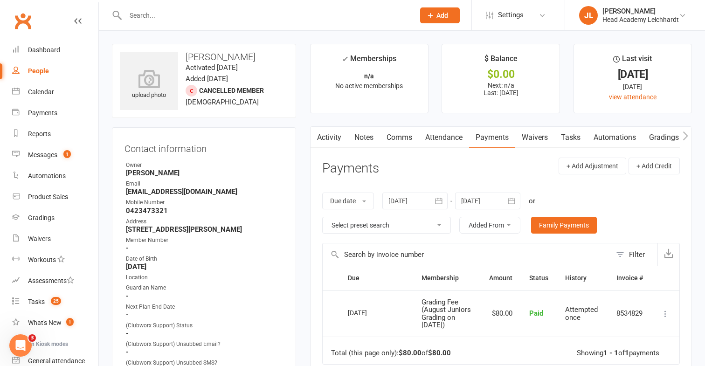
click at [160, 189] on strong "[EMAIL_ADDRESS][DOMAIN_NAME]" at bounding box center [205, 192] width 158 height 8
copy render-form-field "[EMAIL_ADDRESS][DOMAIN_NAME]"
click at [40, 239] on div "Waivers" at bounding box center [39, 238] width 23 height 7
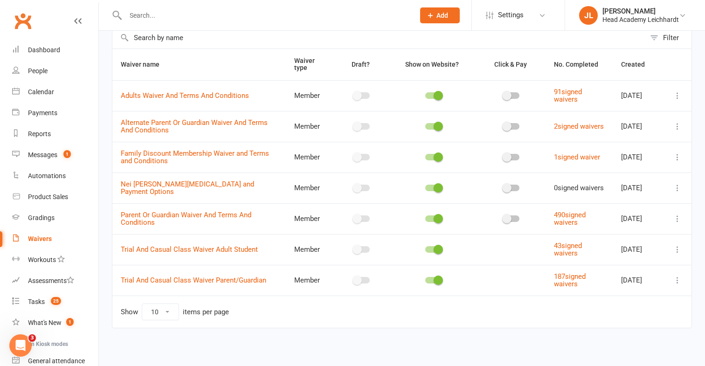
scroll to position [52, 0]
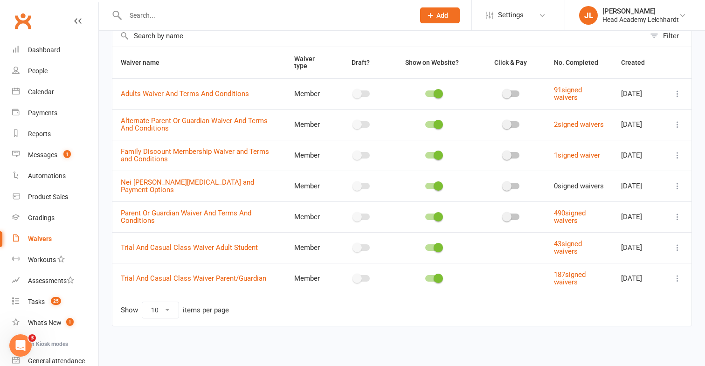
click at [680, 216] on icon at bounding box center [677, 216] width 9 height 9
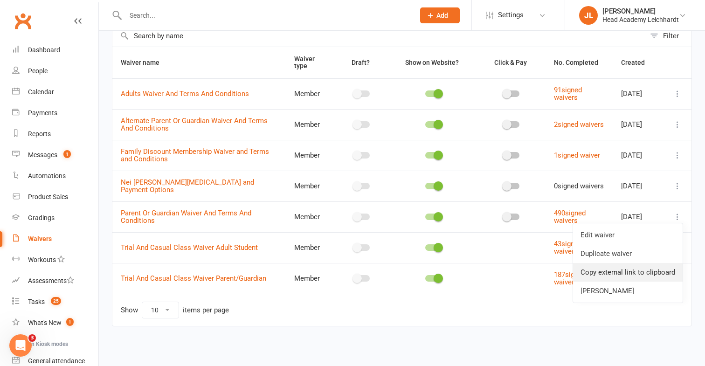
click at [621, 265] on link "Copy external link to clipboard" at bounding box center [628, 272] width 110 height 19
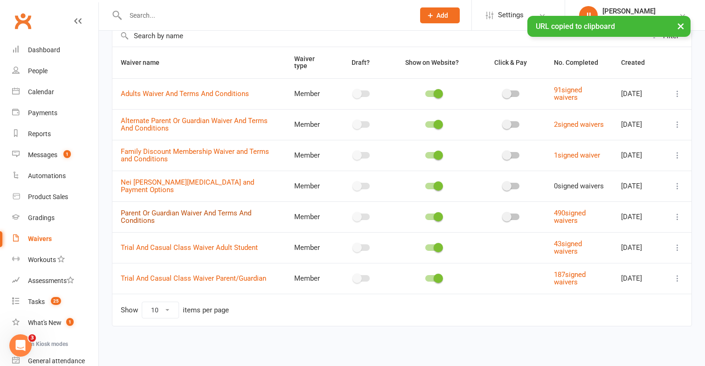
click at [199, 216] on link "Parent Or Guardian Waiver And Terms And Conditions" at bounding box center [186, 217] width 131 height 16
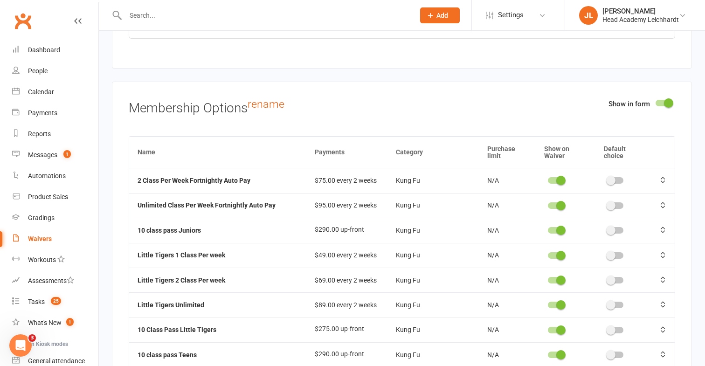
scroll to position [4609, 0]
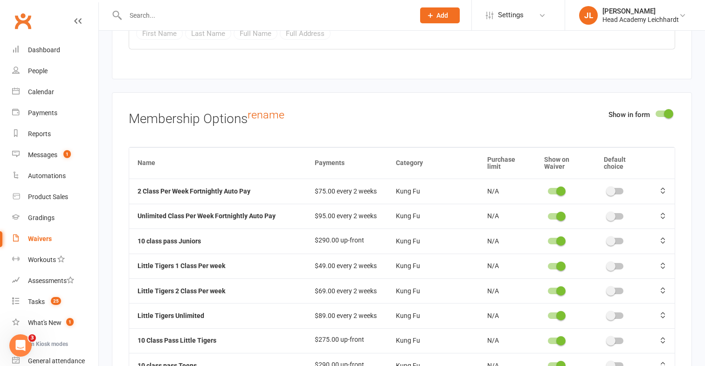
click at [365, 15] on input "text" at bounding box center [266, 15] width 286 height 13
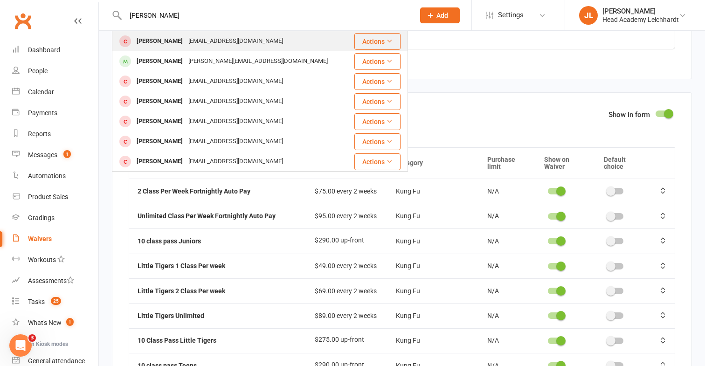
type input "liam evahs"
click at [228, 46] on div "[EMAIL_ADDRESS][DOMAIN_NAME]" at bounding box center [236, 42] width 100 height 14
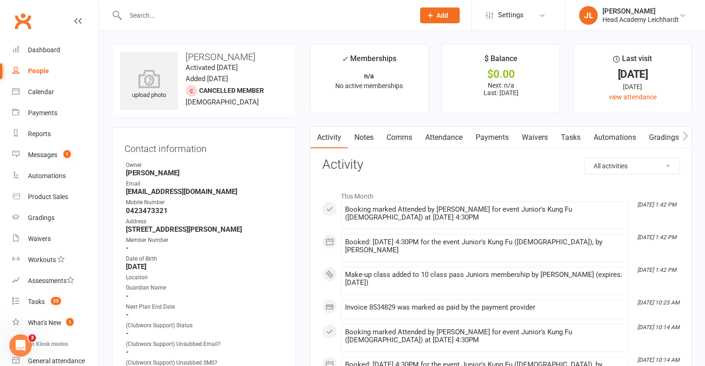
click at [631, 170] on select "All activities Bookings / Attendances Communications Notes Failed SMSes Grading…" at bounding box center [632, 166] width 95 height 16
select select "BookingLogEntry"
click at [585, 158] on select "All activities Bookings / Attendances Communications Notes Failed SMSes Grading…" at bounding box center [632, 166] width 95 height 16
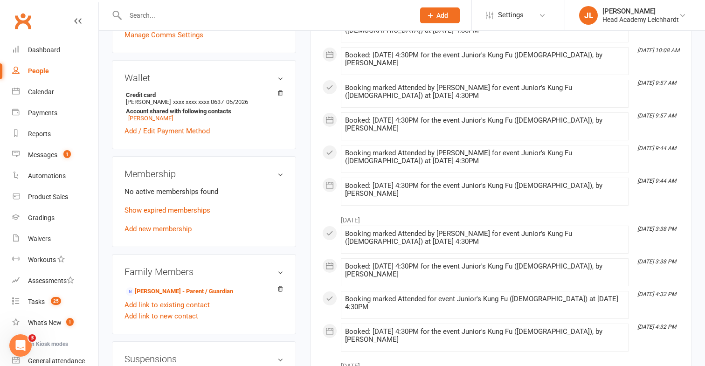
scroll to position [384, 0]
